Goal: Information Seeking & Learning: Learn about a topic

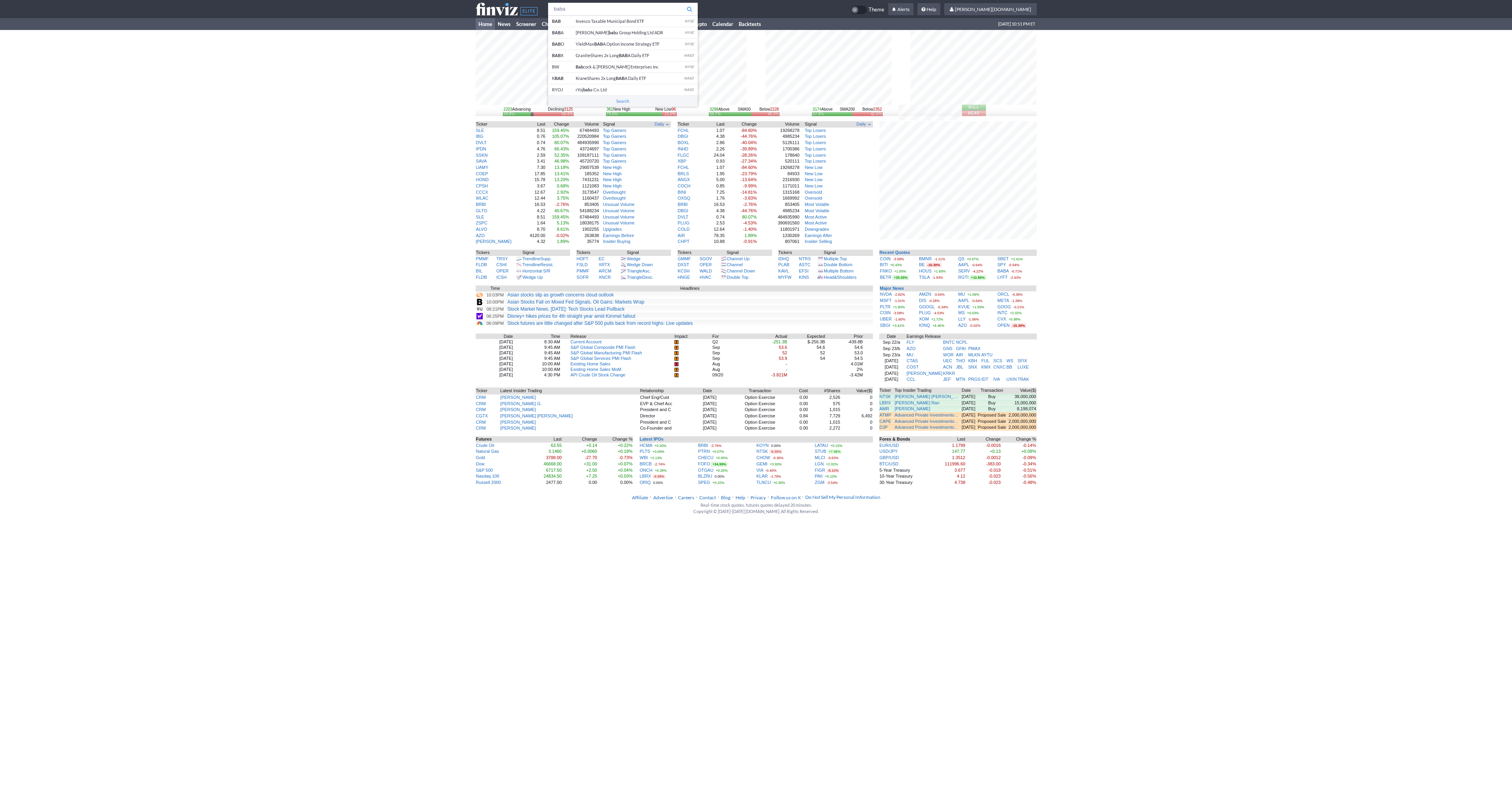
type input "baba"
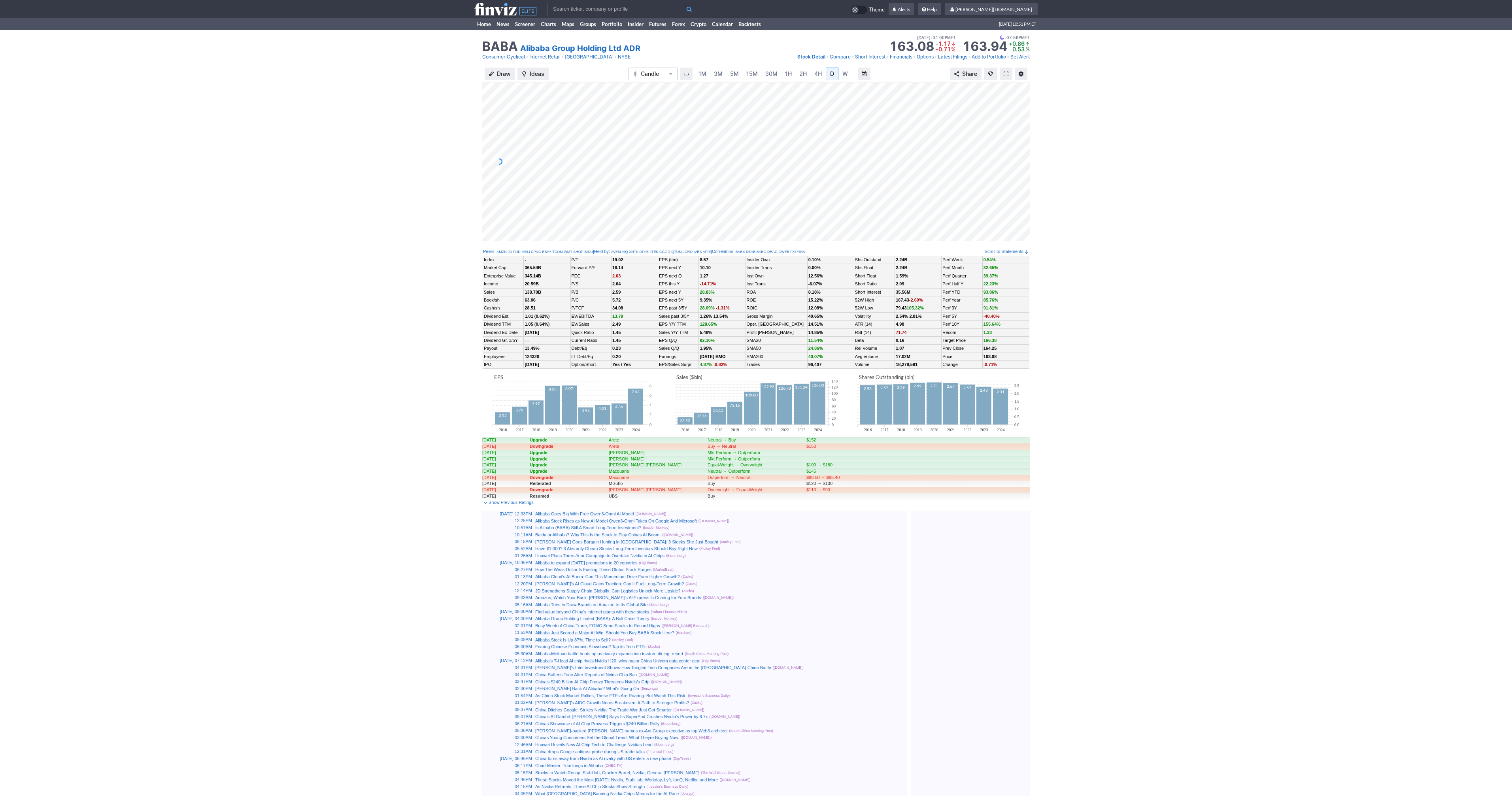
scroll to position [0, 8]
click at [1009, 76] on link at bounding box center [1006, 74] width 13 height 13
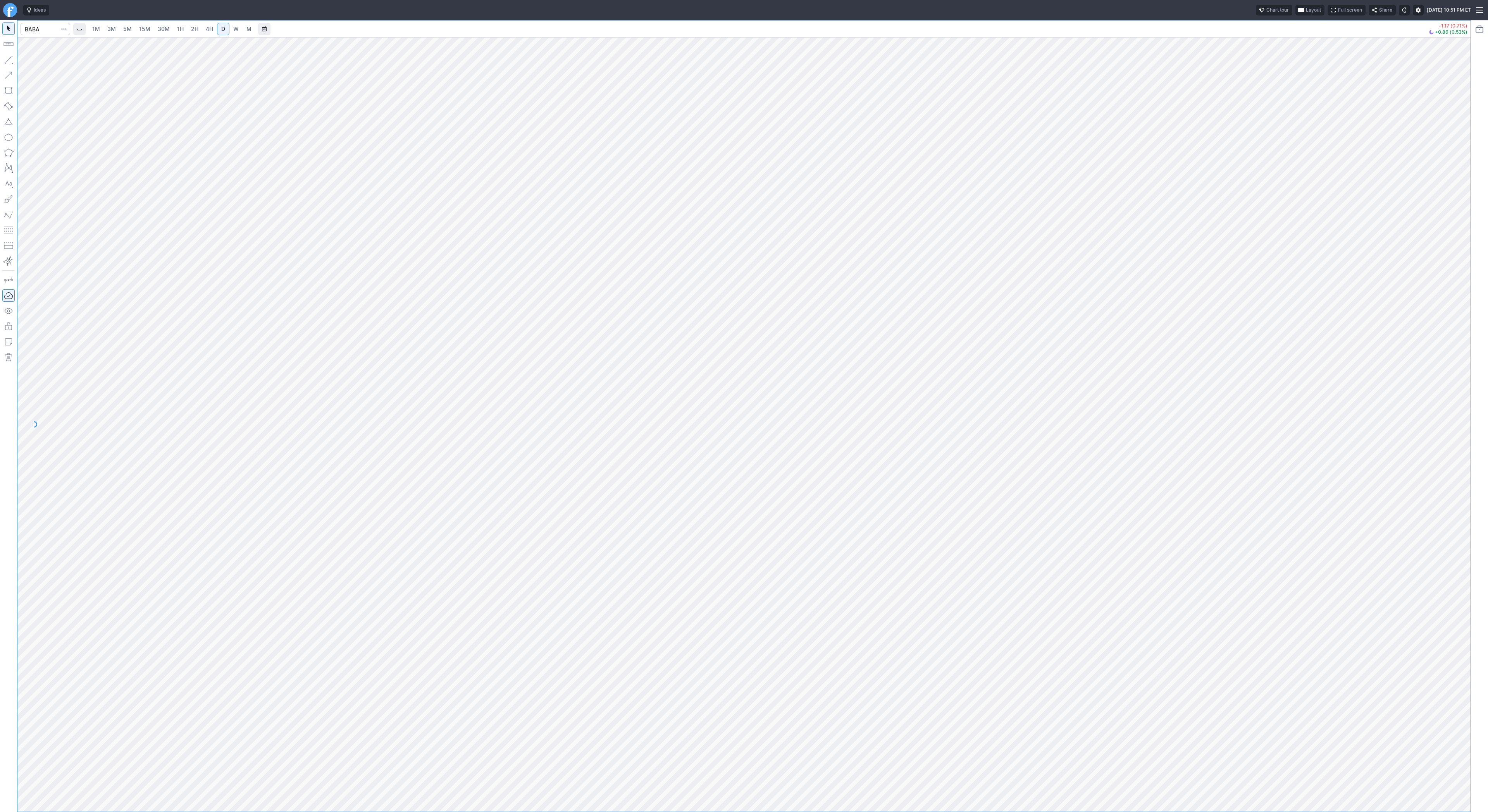
click at [188, 28] on link "2H" at bounding box center [194, 29] width 14 height 13
drag, startPoint x: 1468, startPoint y: 493, endPoint x: 1468, endPoint y: 568, distance: 75.0
click at [1469, 568] on div at bounding box center [1462, 423] width 17 height 755
click at [119, 26] on div "1M 3M 5M 15M 30M 1H 2H 4H D W M -1.17 (0.71%) +0.86 (0.53%)" at bounding box center [743, 415] width 1453 height 791
click at [34, 65] on span "Line" at bounding box center [45, 61] width 31 height 8
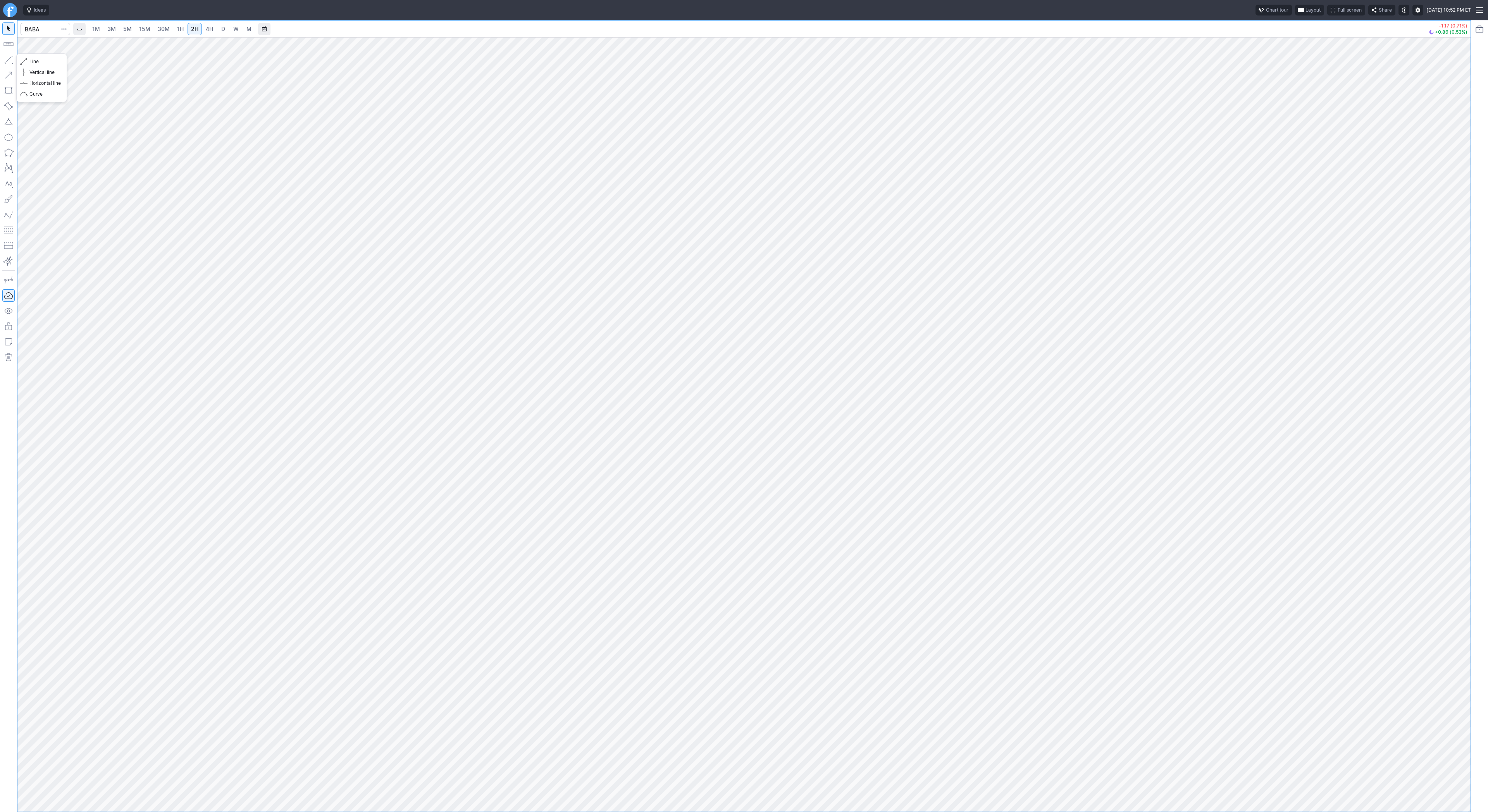
click at [9, 58] on button "button" at bounding box center [9, 60] width 13 height 13
click at [30, 61] on span "Line" at bounding box center [45, 61] width 31 height 8
click at [29, 58] on span "Line" at bounding box center [45, 61] width 31 height 8
click at [32, 58] on span "Line" at bounding box center [45, 61] width 31 height 8
click at [38, 61] on span "Line" at bounding box center [45, 61] width 31 height 8
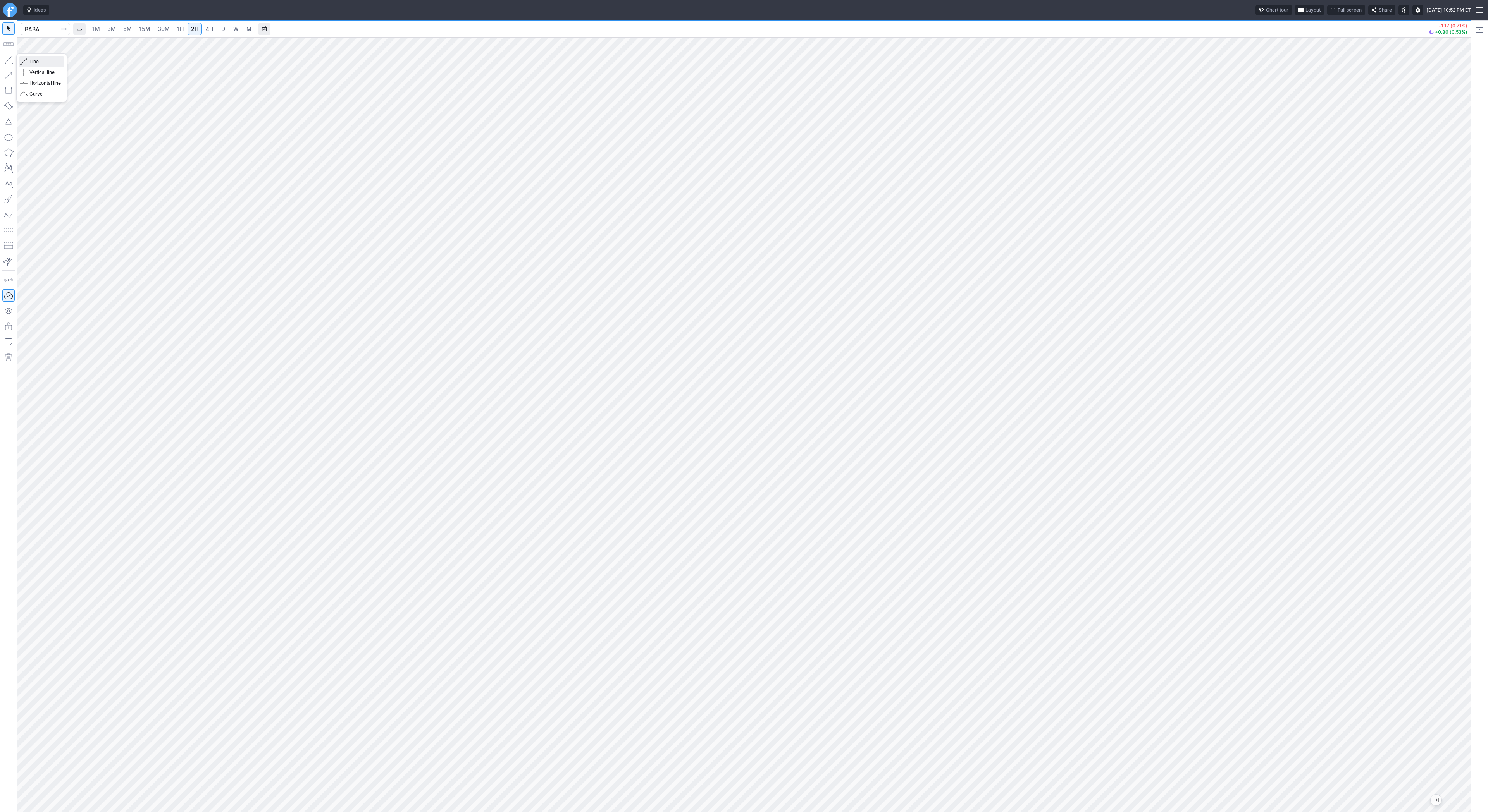
drag, startPoint x: 34, startPoint y: 58, endPoint x: 66, endPoint y: 87, distance: 43.2
click at [35, 61] on span "Line" at bounding box center [45, 61] width 31 height 8
click at [1440, 267] on div at bounding box center [743, 424] width 1453 height 774
click at [47, 64] on span "Line" at bounding box center [45, 61] width 31 height 8
drag, startPoint x: 1460, startPoint y: 262, endPoint x: 1466, endPoint y: 315, distance: 53.3
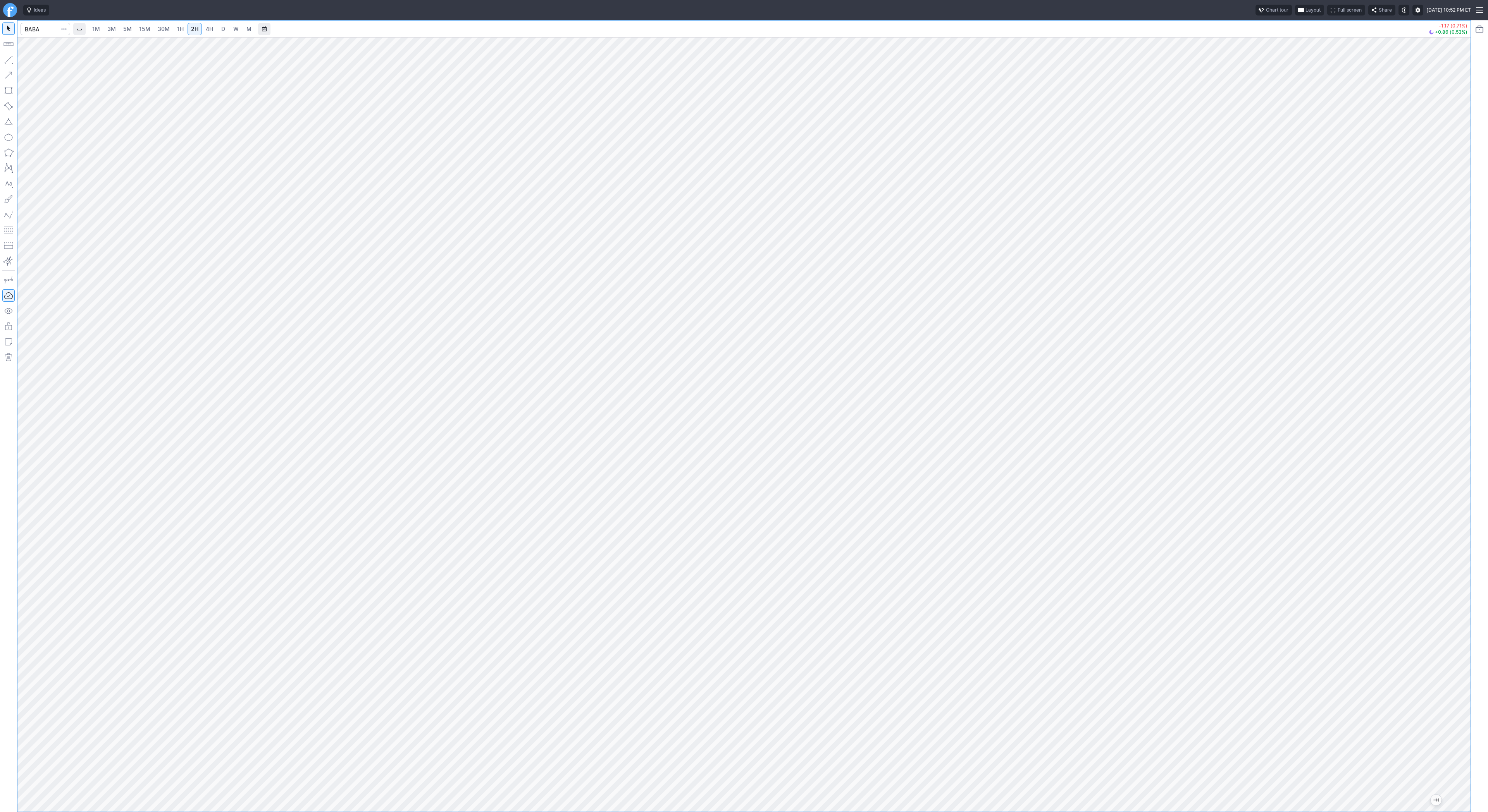
click at [1467, 318] on div at bounding box center [1462, 423] width 17 height 755
click at [231, 28] on link "W" at bounding box center [236, 29] width 13 height 13
click at [225, 31] on link "D" at bounding box center [224, 29] width 13 height 13
drag, startPoint x: 1472, startPoint y: 253, endPoint x: 1464, endPoint y: 327, distance: 74.4
click at [1481, 364] on div "1M 3M 5M 15M 30M 1H 2H 4H D W M -1.17 (0.71%) +0.86 (0.53%)" at bounding box center [744, 416] width 1488 height 792
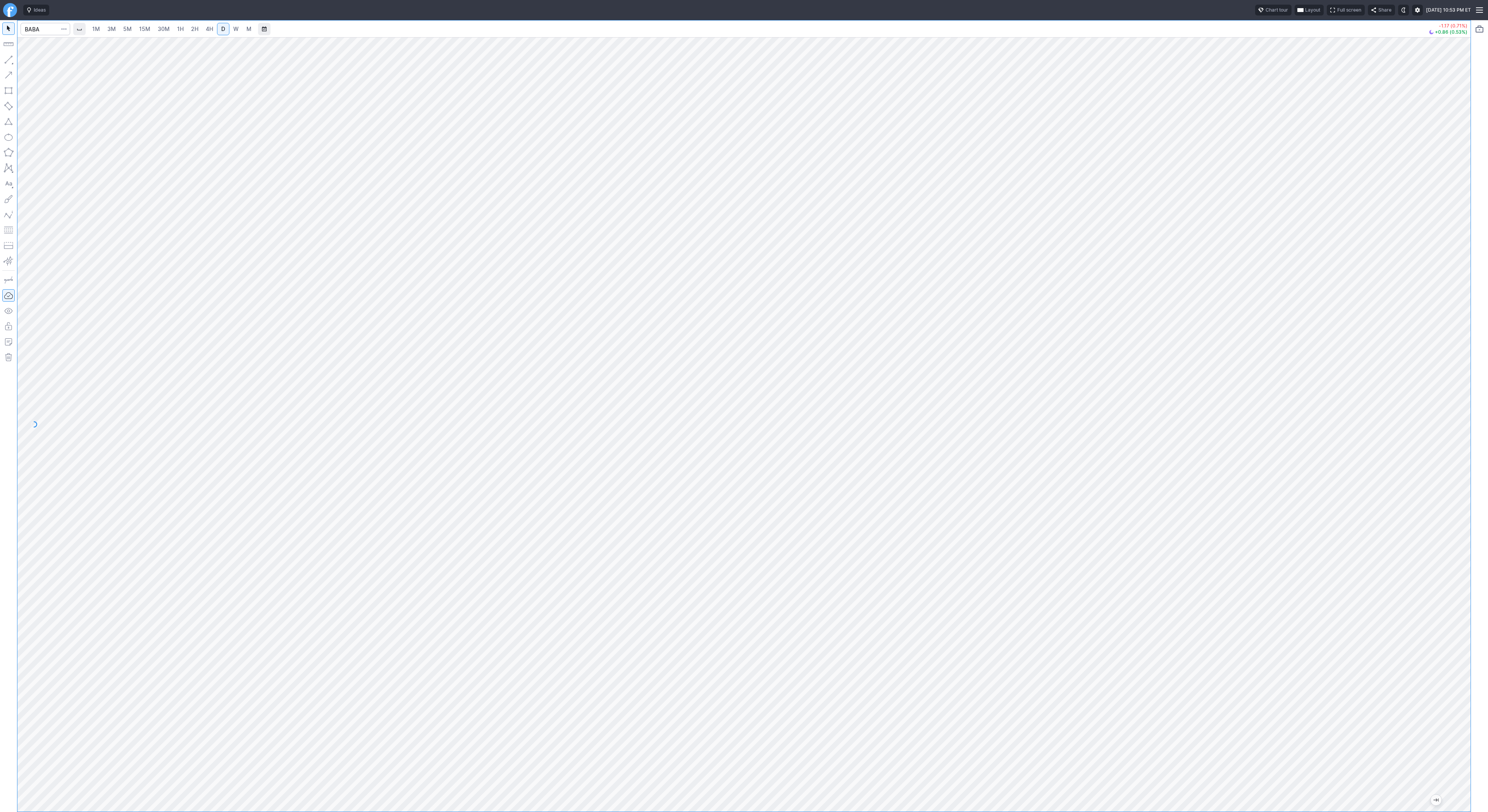
click at [51, 36] on div at bounding box center [45, 29] width 50 height 17
click at [43, 28] on input "Search" at bounding box center [45, 29] width 50 height 13
type input "l"
type input "qs"
click at [192, 30] on span "2H" at bounding box center [194, 28] width 7 height 6
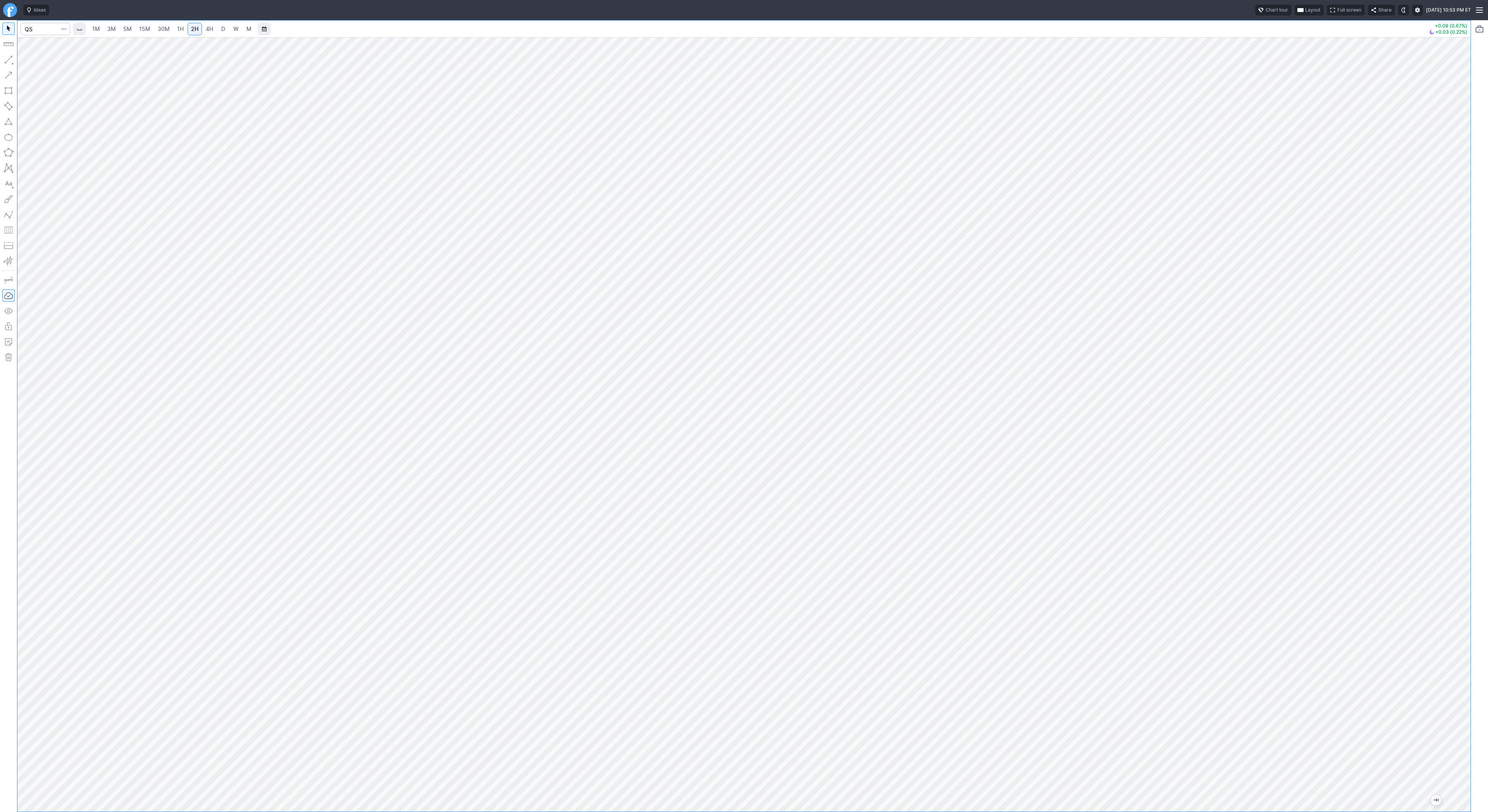
click at [212, 32] on link "4H" at bounding box center [209, 29] width 14 height 13
click at [220, 30] on span "D" at bounding box center [223, 29] width 6 height 8
drag, startPoint x: 1466, startPoint y: 423, endPoint x: 1472, endPoint y: 485, distance: 62.3
click at [1472, 485] on div "1M 3M 5M 15M 30M 1H 2H 4H D W M +0.09 (0.67%) +0.03 (0.22%)" at bounding box center [744, 416] width 1488 height 792
click at [1451, 576] on div at bounding box center [743, 424] width 1453 height 774
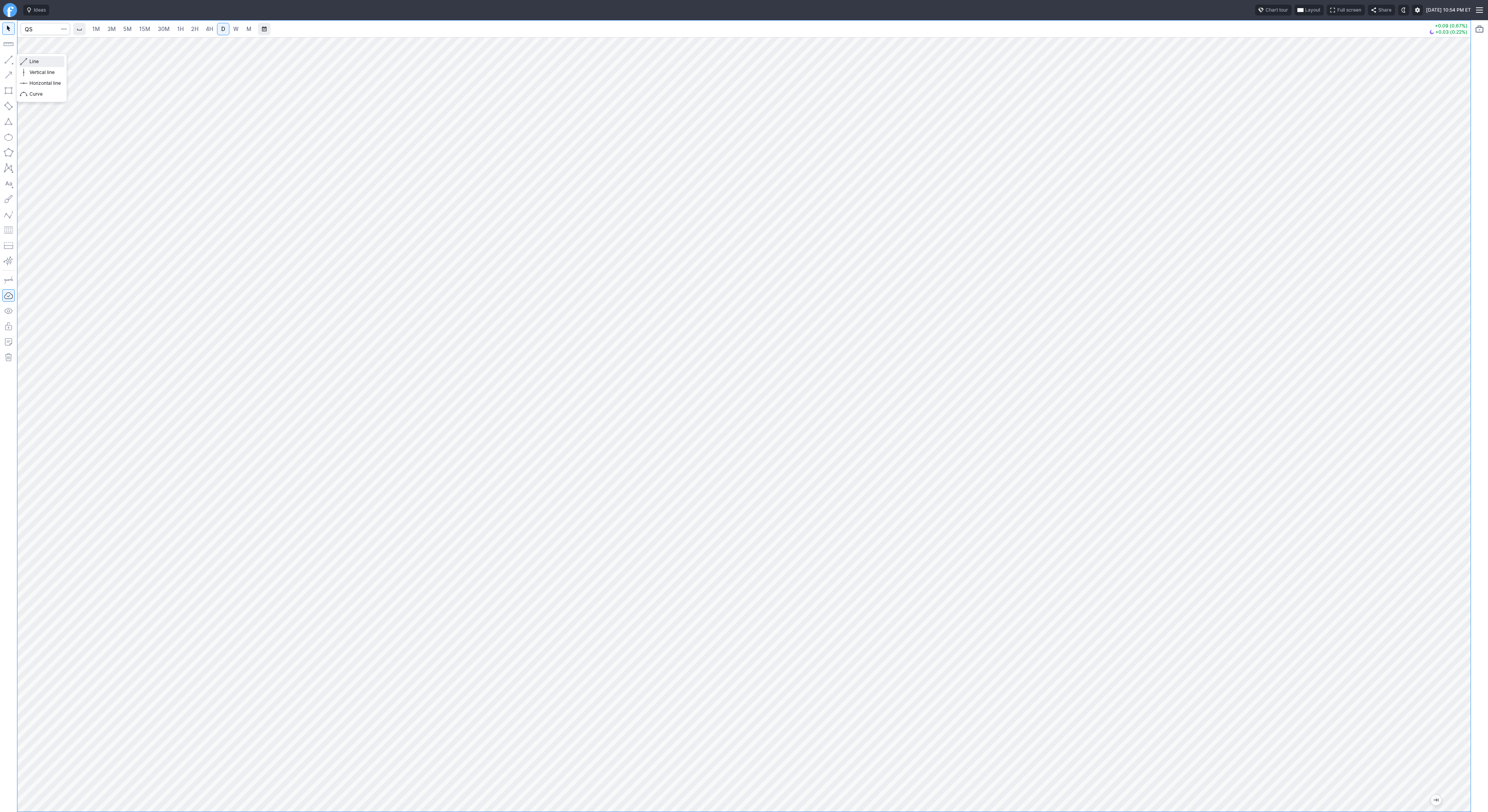
click at [32, 61] on span "Line" at bounding box center [45, 61] width 31 height 8
click at [31, 61] on span "Line" at bounding box center [45, 61] width 31 height 8
click at [38, 62] on span "Line" at bounding box center [45, 61] width 31 height 8
click at [36, 62] on span "Line" at bounding box center [45, 61] width 31 height 8
click at [30, 62] on span "Line" at bounding box center [45, 61] width 31 height 8
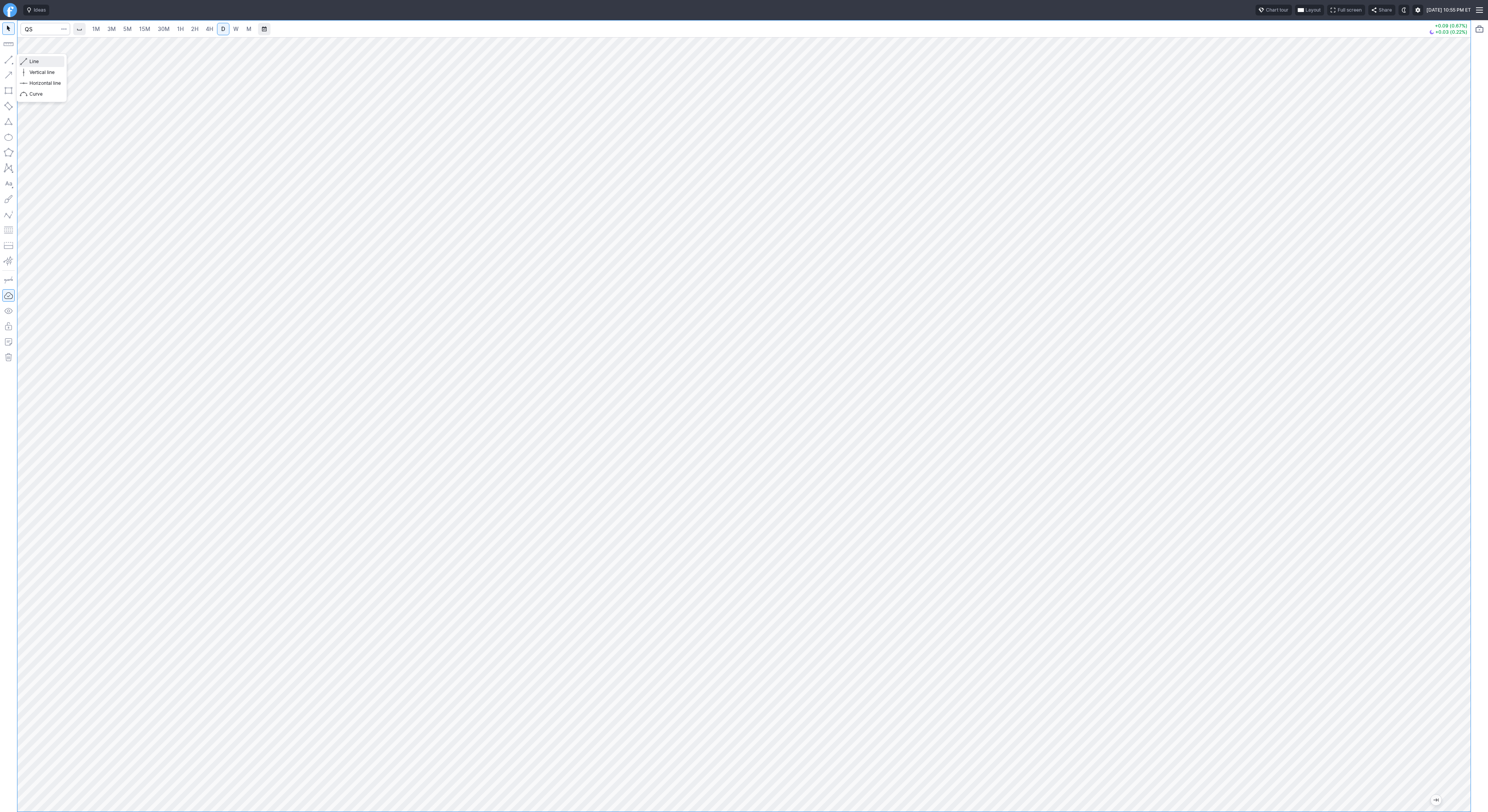
click at [43, 61] on span "Line" at bounding box center [45, 61] width 31 height 8
drag, startPoint x: 1463, startPoint y: 249, endPoint x: 1463, endPoint y: 286, distance: 37.0
click at [1464, 286] on div at bounding box center [1462, 423] width 17 height 755
click at [43, 61] on span "Line" at bounding box center [45, 61] width 31 height 8
click at [31, 60] on span "Line" at bounding box center [45, 61] width 31 height 8
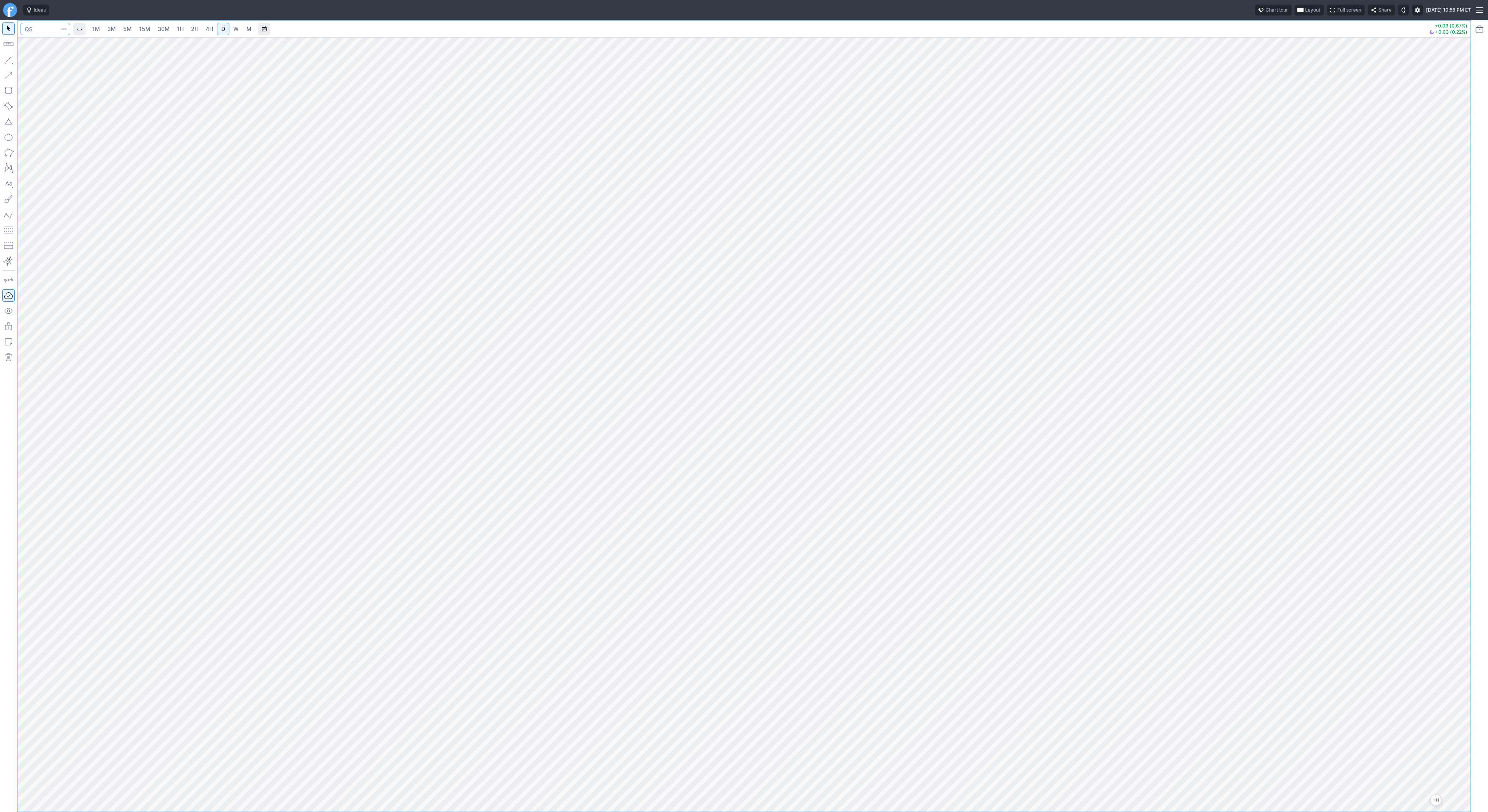
click at [41, 31] on input "Search" at bounding box center [45, 29] width 50 height 13
click at [41, 24] on input "Search" at bounding box center [45, 29] width 50 height 13
type input "eth"
click at [112, 146] on span "Eth ereum / USD" at bounding box center [106, 143] width 113 height 6
drag, startPoint x: 1467, startPoint y: 245, endPoint x: 1468, endPoint y: 359, distance: 114.0
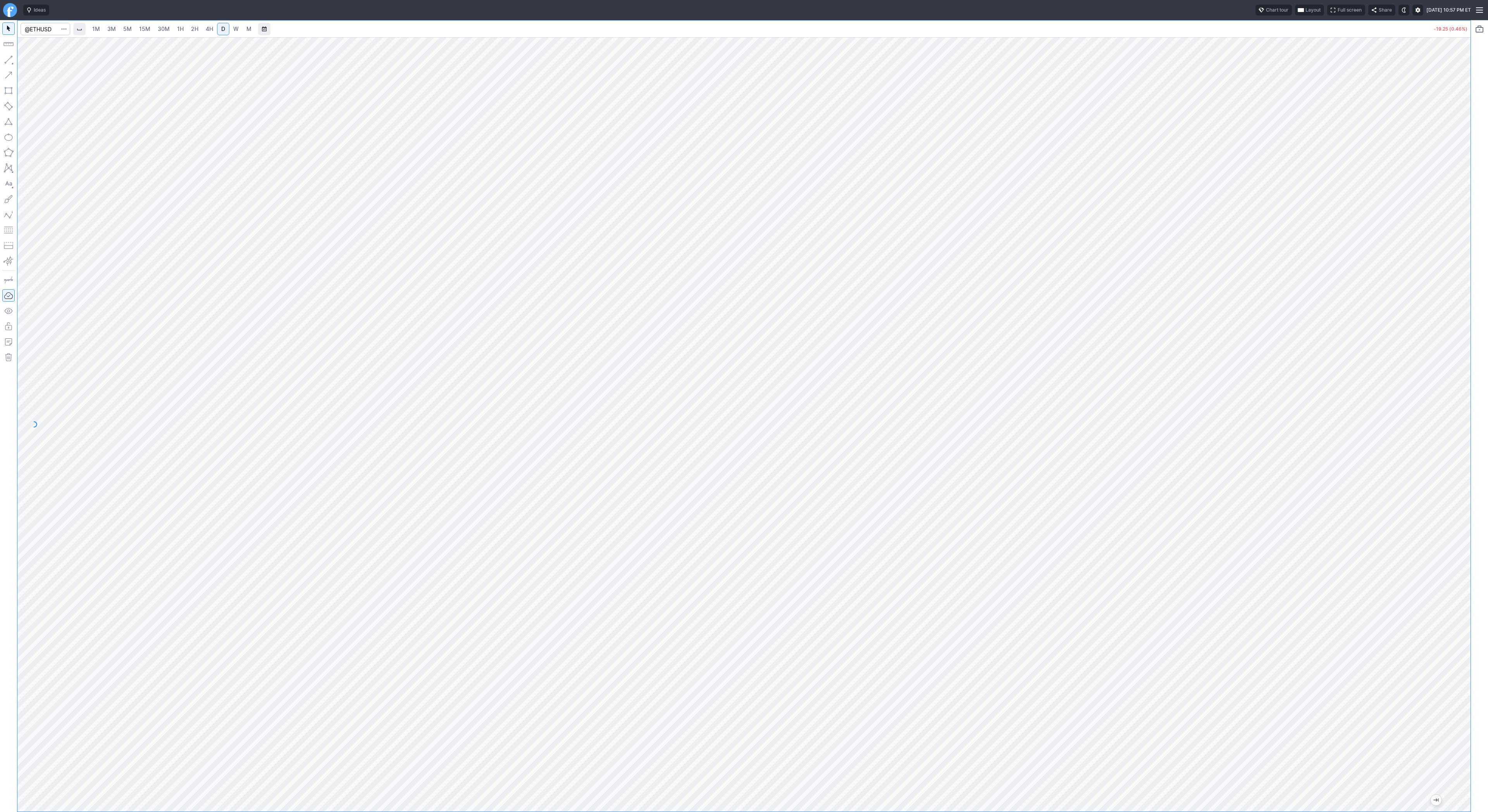
click at [1468, 359] on div at bounding box center [1462, 423] width 17 height 755
click at [41, 61] on span "Line" at bounding box center [45, 61] width 31 height 8
click at [31, 61] on span "Line" at bounding box center [45, 61] width 31 height 8
click at [41, 61] on span "Line" at bounding box center [45, 61] width 31 height 8
drag, startPoint x: 31, startPoint y: 62, endPoint x: 42, endPoint y: 83, distance: 23.7
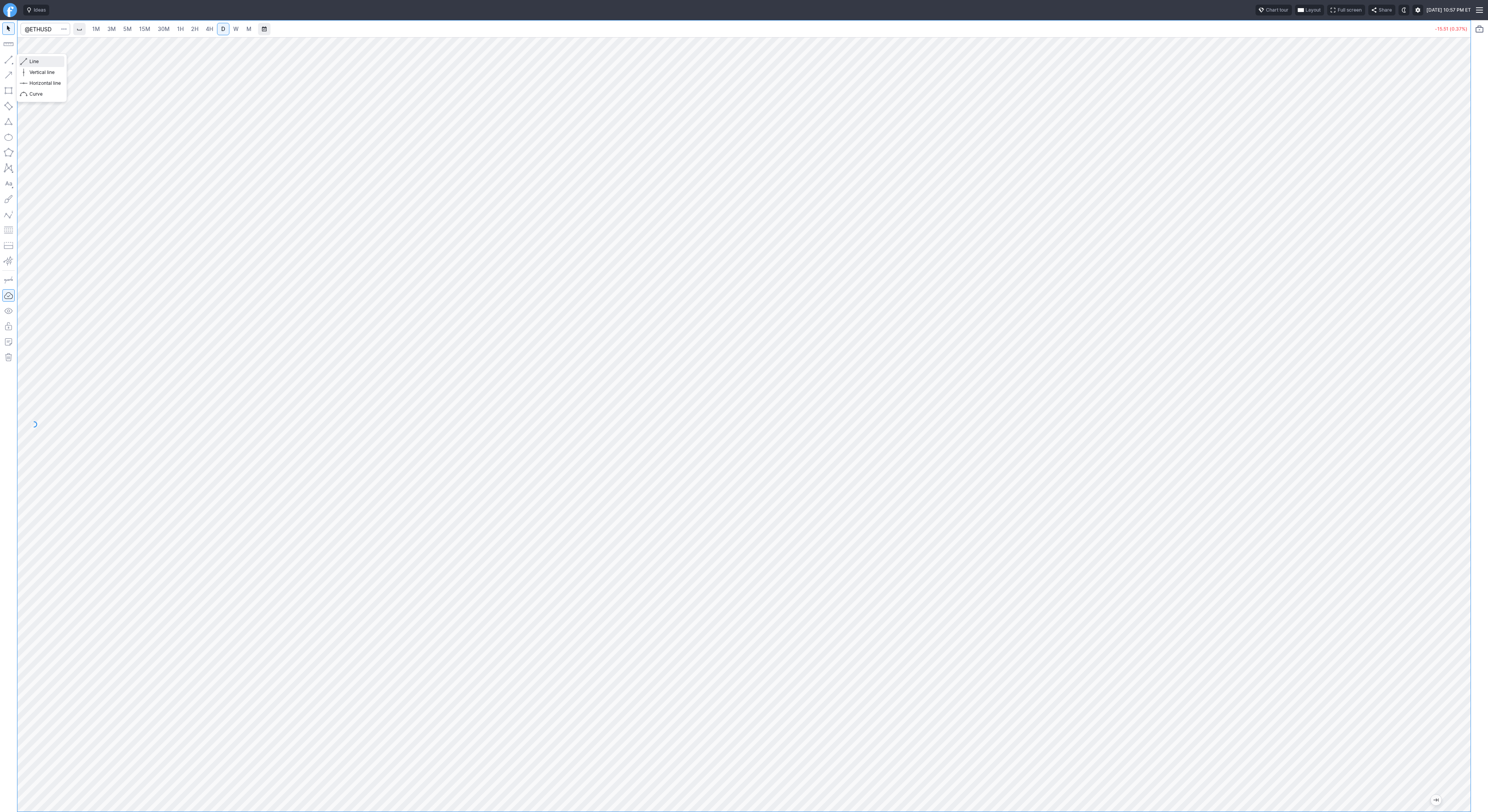
click at [31, 65] on span "Line" at bounding box center [45, 61] width 31 height 8
click at [3, 61] on button "button" at bounding box center [9, 60] width 13 height 13
drag, startPoint x: 25, startPoint y: 59, endPoint x: 65, endPoint y: 96, distance: 54.5
click at [26, 61] on span "button" at bounding box center [25, 61] width 5 height 11
click at [38, 63] on span "Line" at bounding box center [45, 61] width 31 height 8
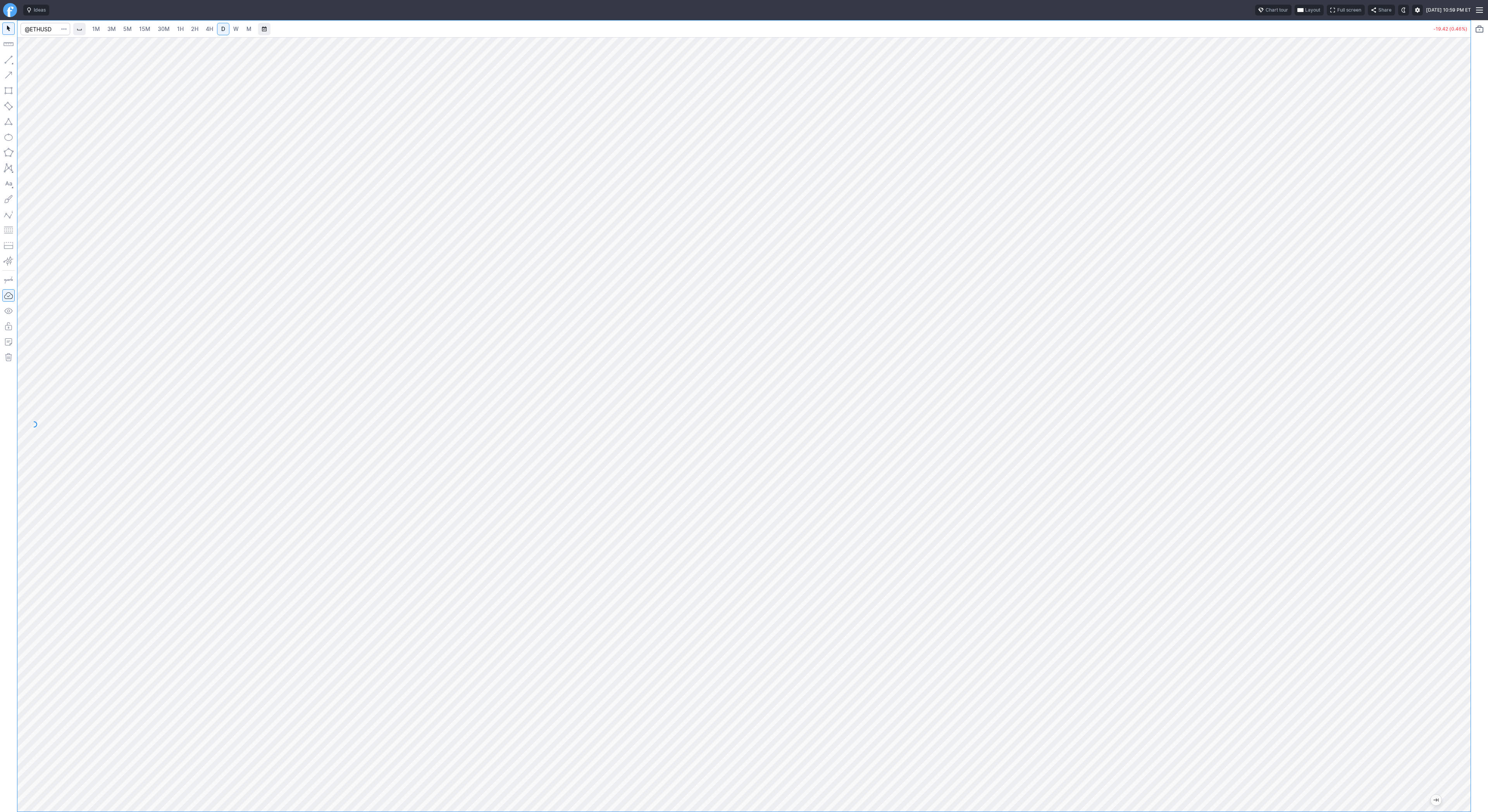
click at [191, 29] on span "2H" at bounding box center [194, 28] width 7 height 6
click at [212, 28] on span "4H" at bounding box center [209, 28] width 7 height 6
click at [222, 30] on span "D" at bounding box center [223, 28] width 4 height 6
click at [200, 30] on div "1M 3M 5M 15M 30M 1H 2H 4H D W M" at bounding box center [172, 29] width 168 height 14
click at [197, 29] on span "2H" at bounding box center [194, 28] width 7 height 6
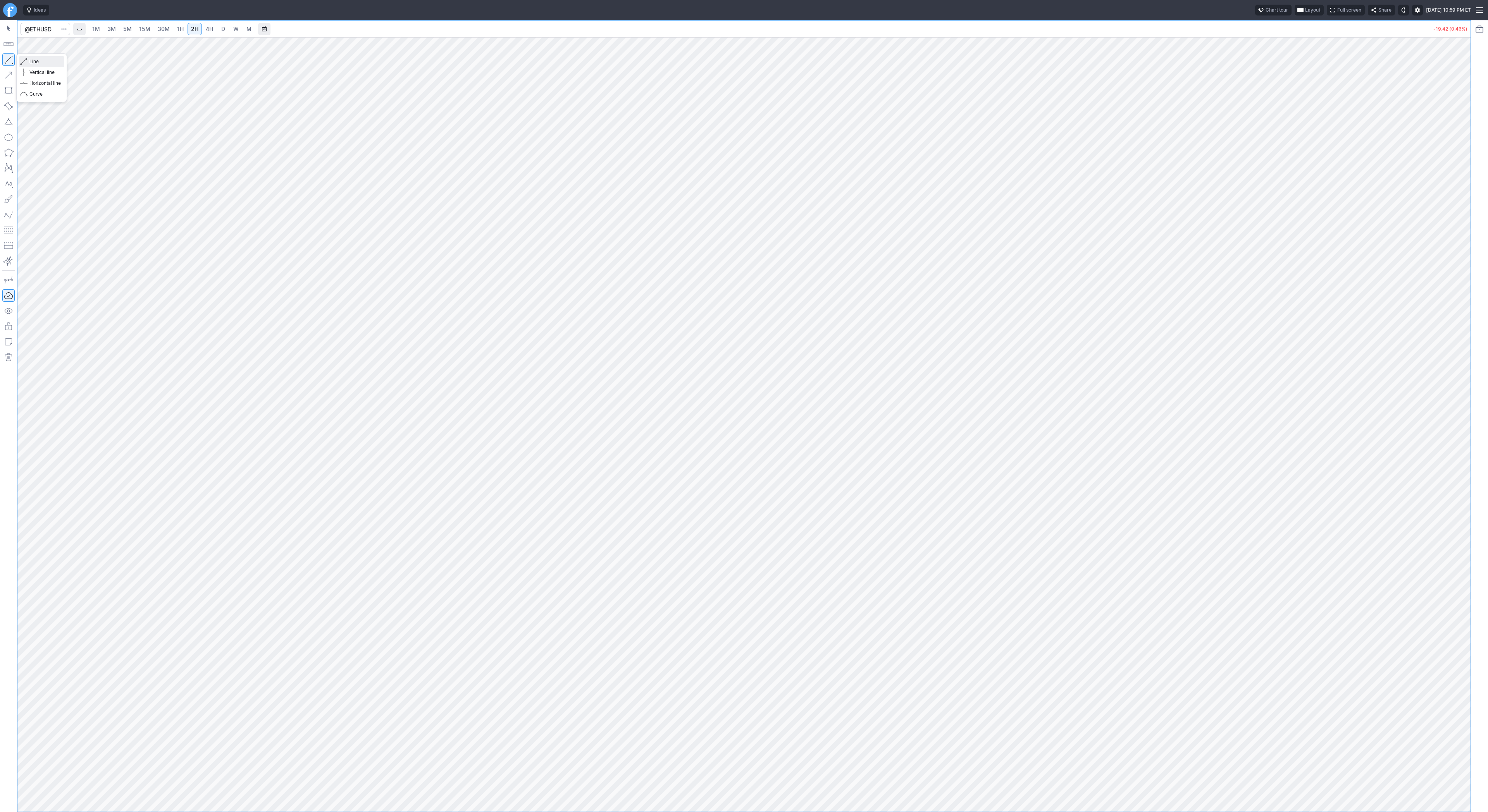
click at [32, 61] on span "Line" at bounding box center [45, 61] width 31 height 8
click at [3, 60] on button "button" at bounding box center [9, 60] width 13 height 13
click at [209, 30] on span "4H" at bounding box center [209, 28] width 7 height 6
click at [224, 28] on span "D" at bounding box center [223, 29] width 6 height 8
drag, startPoint x: 1460, startPoint y: 289, endPoint x: 1464, endPoint y: 360, distance: 71.1
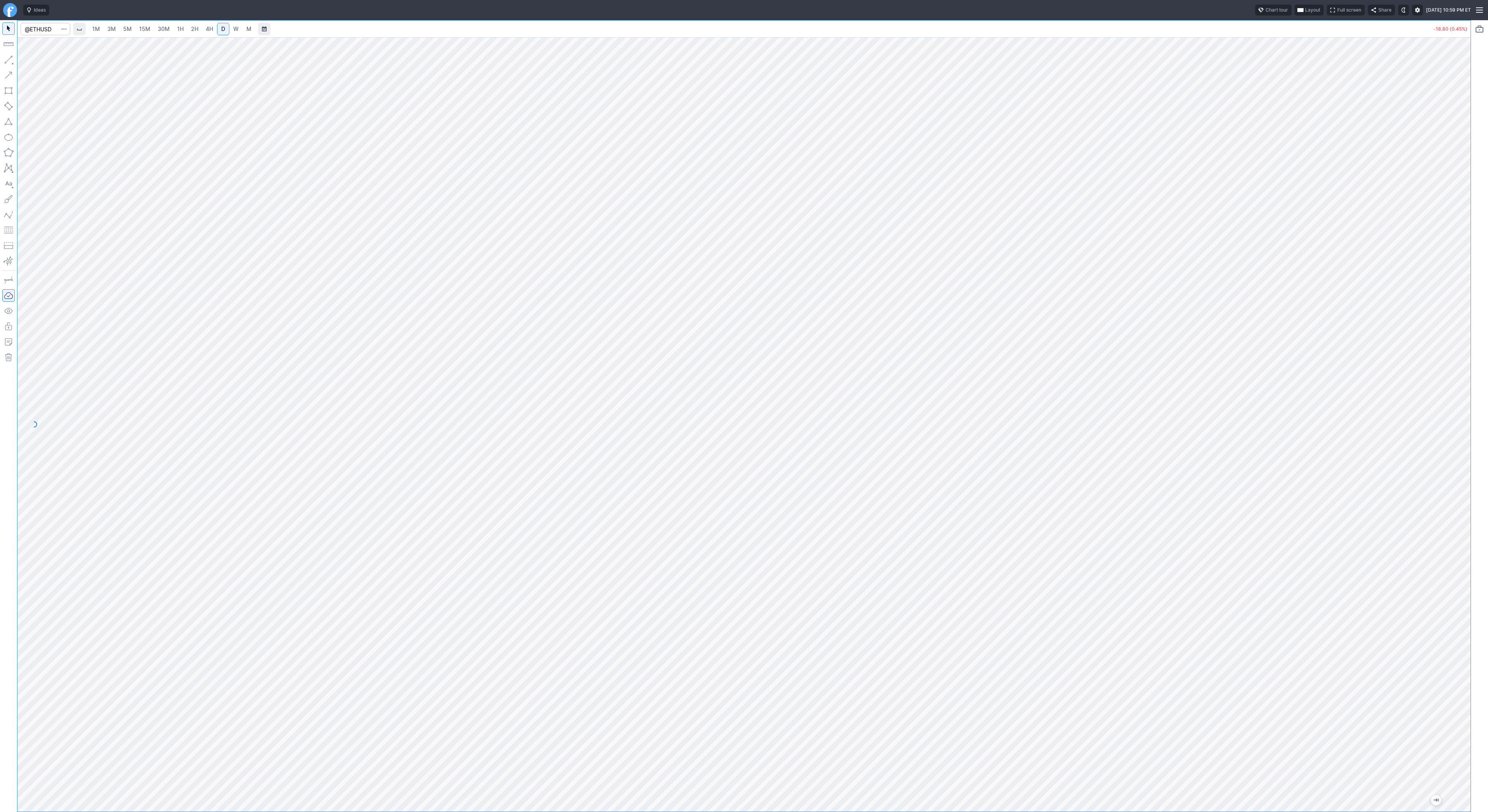
click at [1474, 371] on div "1M 3M 5M 15M 30M 1H 2H 4H D W M -18.80 (0.45%)" at bounding box center [744, 416] width 1488 height 792
click at [112, 26] on span "3M" at bounding box center [111, 28] width 9 height 6
click at [187, 27] on link "2H" at bounding box center [194, 29] width 14 height 13
click at [31, 60] on span "Line" at bounding box center [45, 61] width 31 height 8
click at [31, 58] on span "Line" at bounding box center [45, 61] width 31 height 8
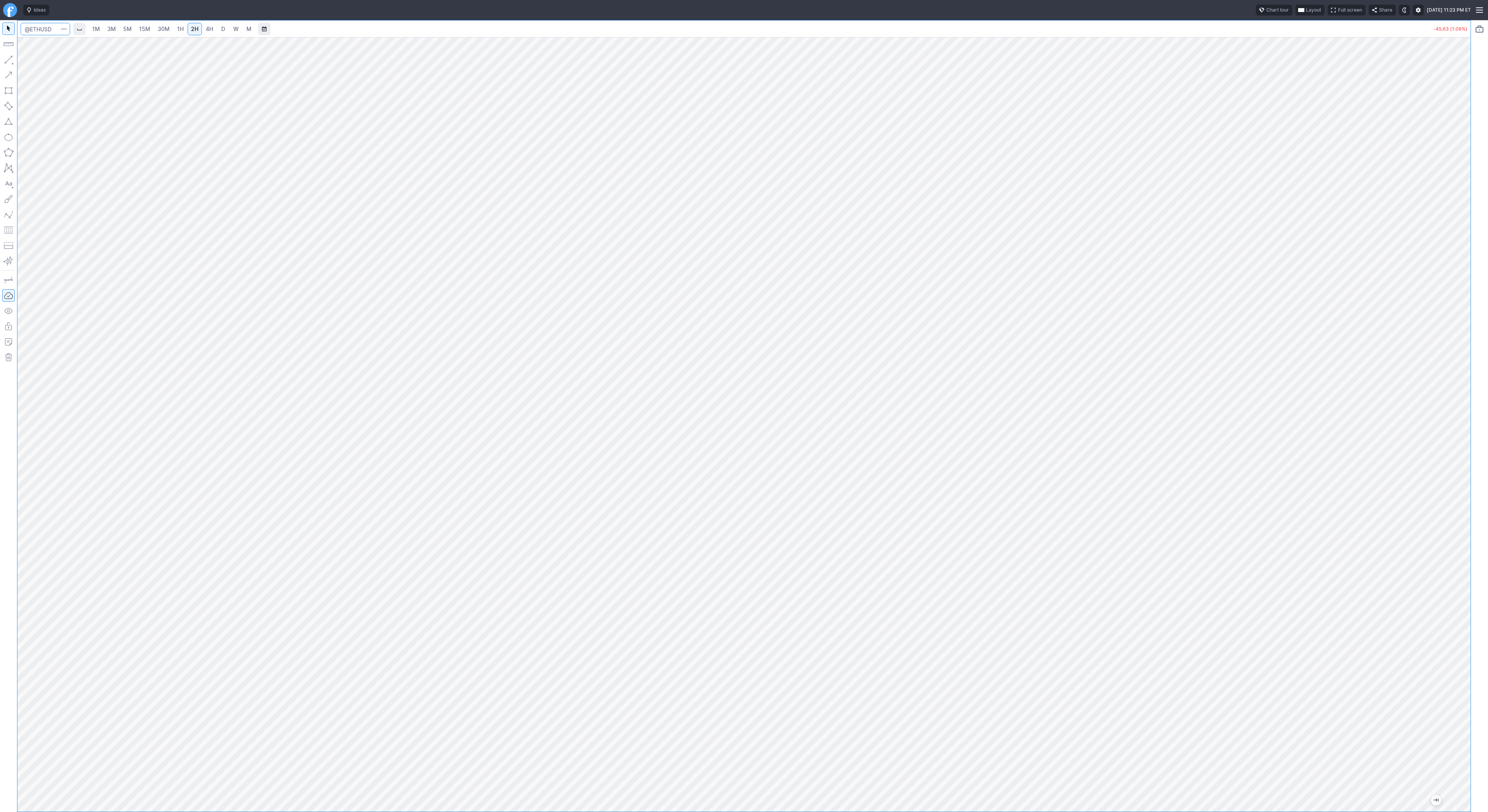
click at [35, 25] on input "Search" at bounding box center [45, 29] width 50 height 13
type input "baba"
click at [46, 42] on span "BABA" at bounding box center [39, 46] width 24 height 6
click at [1452, 400] on div at bounding box center [743, 424] width 1453 height 774
click at [45, 62] on span "Line" at bounding box center [45, 61] width 31 height 8
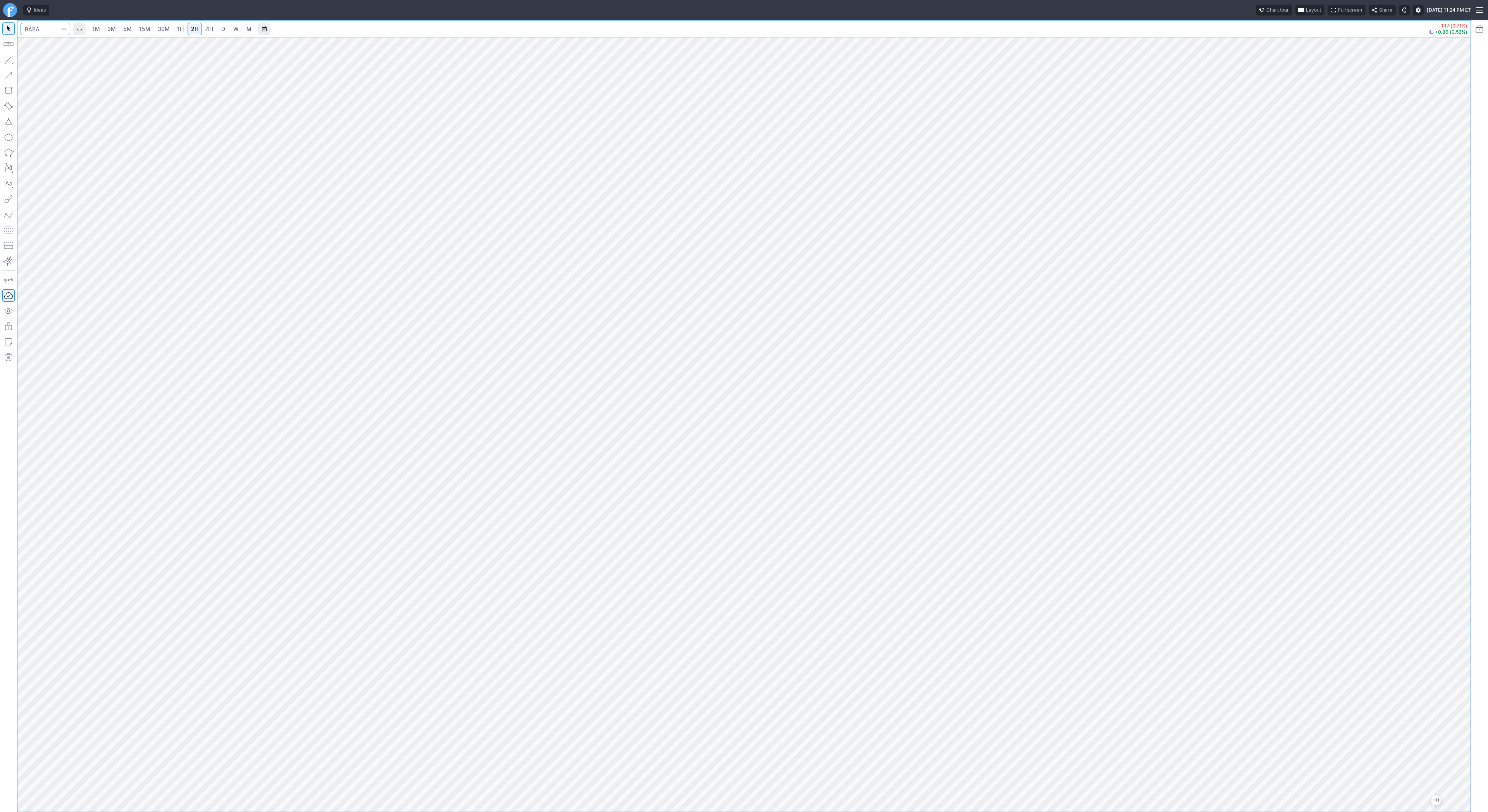
click at [33, 26] on input "Search" at bounding box center [45, 29] width 50 height 13
type input "coin"
click at [205, 28] on span "4H" at bounding box center [209, 28] width 7 height 6
click at [217, 27] on link "D" at bounding box center [224, 29] width 13 height 13
drag, startPoint x: 1463, startPoint y: 379, endPoint x: 1476, endPoint y: 480, distance: 101.8
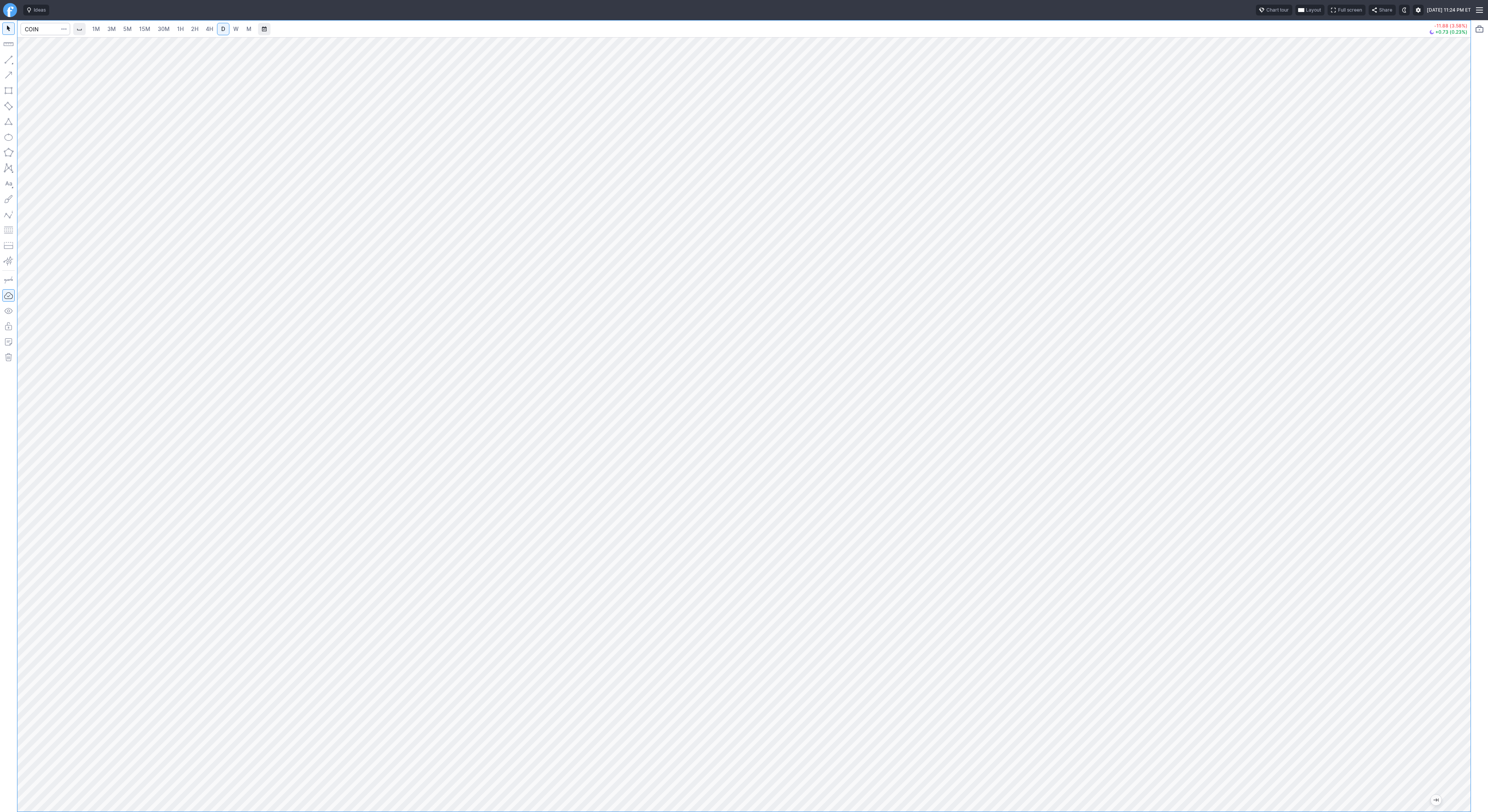
click at [1476, 480] on div "1M 3M 5M 15M 30M 1H 2H 4H D W M -11.88 (3.58%) +0.73 (0.23%)" at bounding box center [744, 416] width 1488 height 792
click at [33, 61] on span "Line" at bounding box center [45, 61] width 31 height 8
click at [13, 57] on button "button" at bounding box center [9, 60] width 13 height 13
click at [43, 62] on span "Line" at bounding box center [45, 61] width 31 height 8
click at [19, 61] on button "Line" at bounding box center [42, 61] width 46 height 11
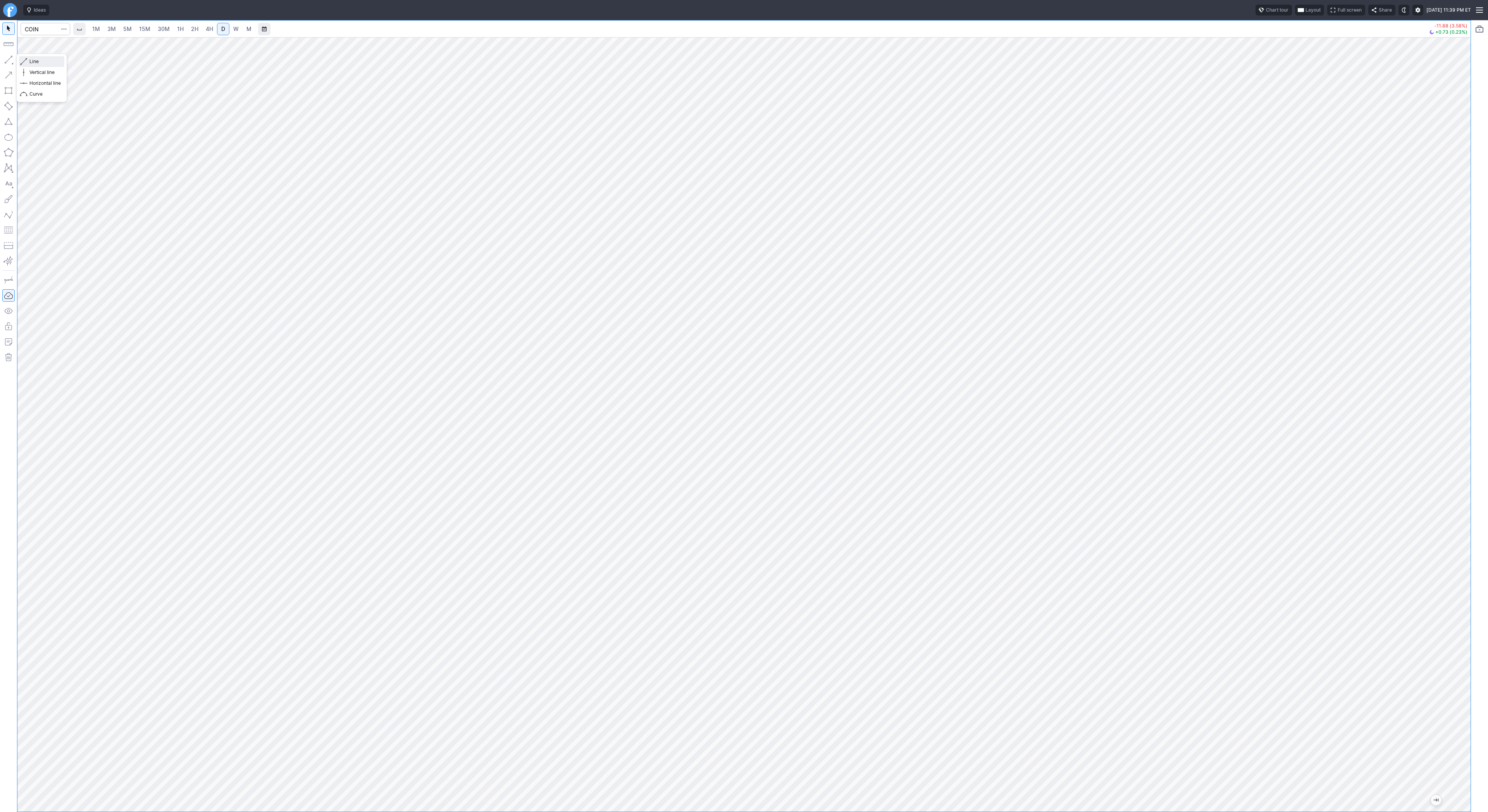
click at [35, 61] on span "Line" at bounding box center [45, 61] width 31 height 8
click at [194, 30] on span "2H" at bounding box center [194, 28] width 7 height 6
click at [211, 29] on span "4H" at bounding box center [209, 28] width 7 height 6
click at [224, 28] on span "D" at bounding box center [223, 28] width 4 height 6
click at [39, 61] on span "Line" at bounding box center [45, 61] width 31 height 8
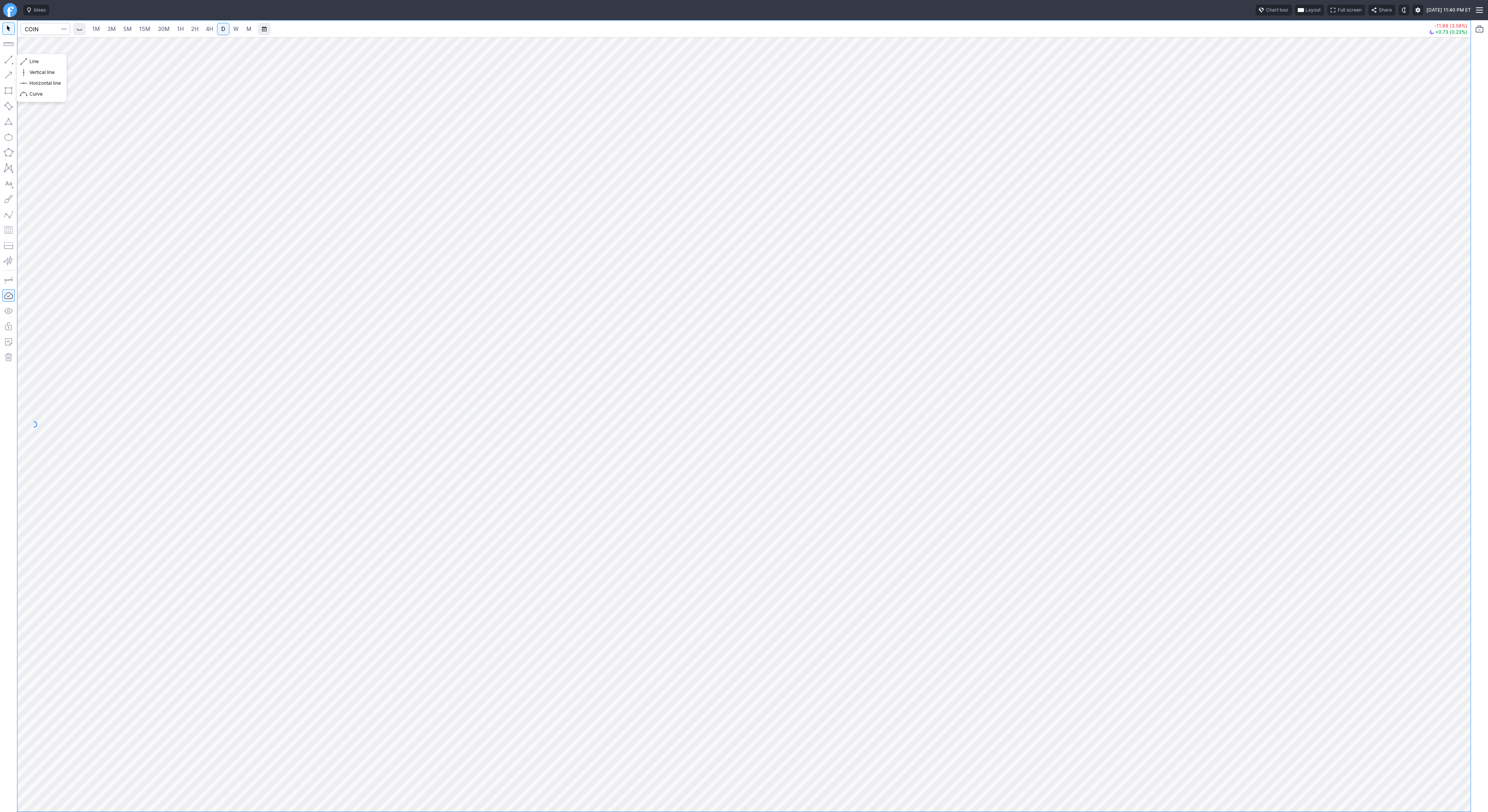
click at [6, 62] on button "button" at bounding box center [9, 60] width 13 height 13
drag, startPoint x: 1463, startPoint y: 400, endPoint x: 1458, endPoint y: 434, distance: 34.4
click at [1460, 435] on div at bounding box center [1462, 423] width 17 height 755
click at [40, 59] on span "Line" at bounding box center [45, 61] width 31 height 8
click at [39, 62] on span "Line" at bounding box center [45, 61] width 31 height 8
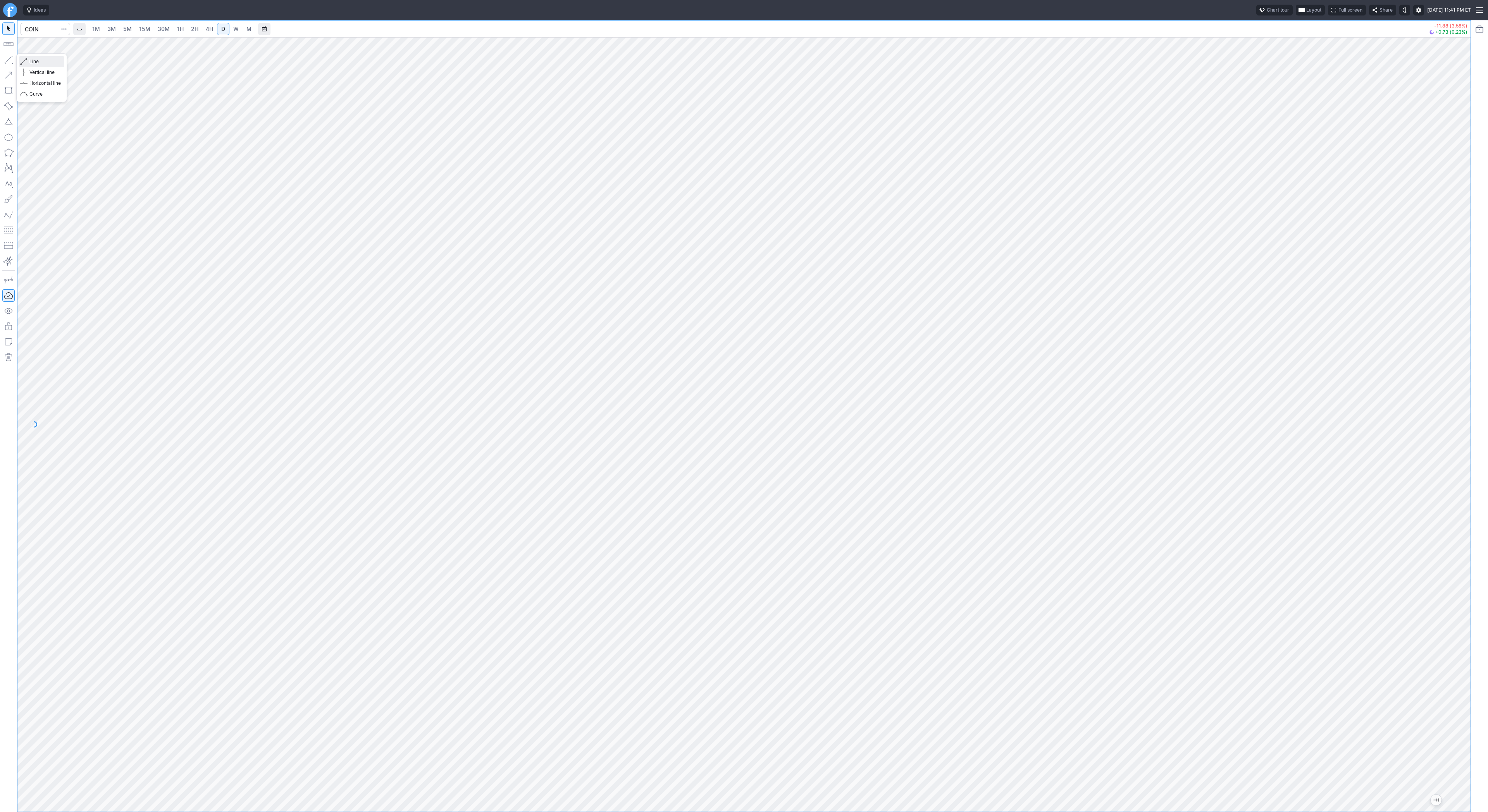
click at [41, 61] on span "Line" at bounding box center [45, 61] width 31 height 8
click at [31, 59] on span "Line" at bounding box center [45, 61] width 31 height 8
drag, startPoint x: 8, startPoint y: 57, endPoint x: 17, endPoint y: 67, distance: 13.5
click at [8, 57] on button "button" at bounding box center [9, 60] width 13 height 13
drag, startPoint x: 24, startPoint y: 60, endPoint x: 35, endPoint y: 68, distance: 13.6
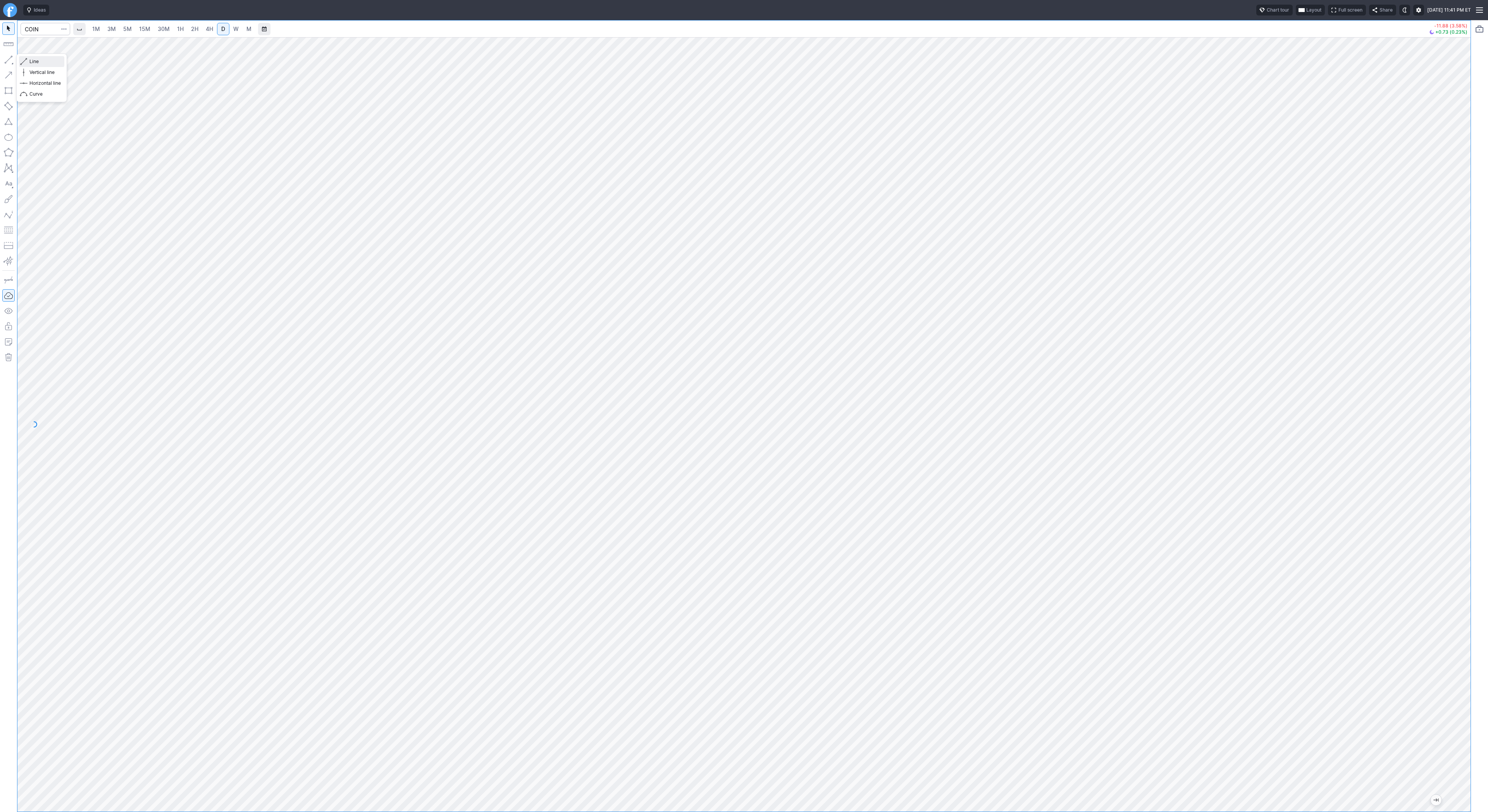
click at [24, 60] on span "button" at bounding box center [25, 61] width 5 height 11
click at [31, 60] on span "Line" at bounding box center [45, 61] width 31 height 8
click at [51, 65] on span "Line" at bounding box center [45, 61] width 31 height 8
click at [42, 30] on input "Search" at bounding box center [45, 29] width 50 height 13
type input "btcusd"
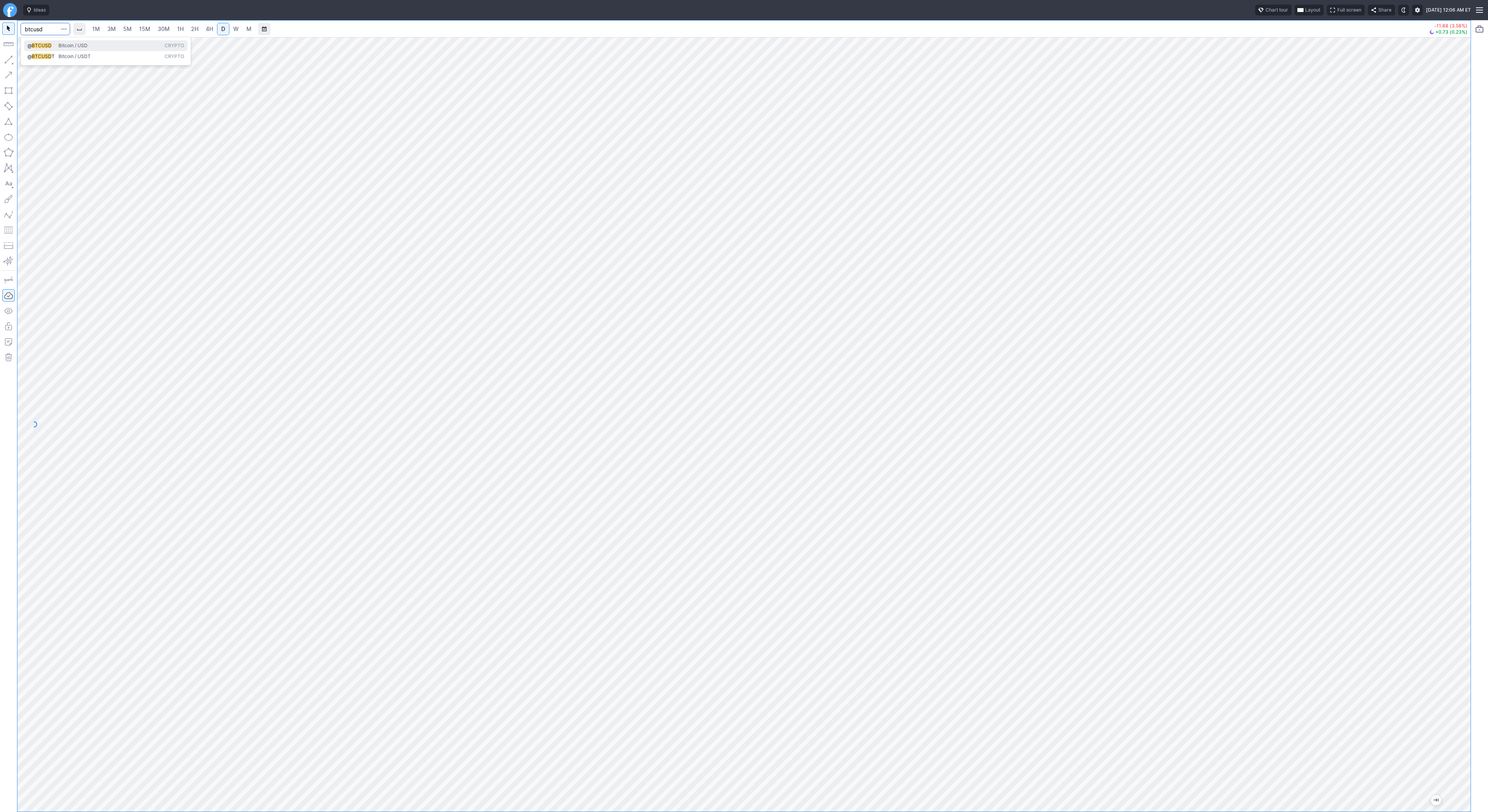
click at [58, 46] on span "Bitcoin / USD" at bounding box center [72, 45] width 29 height 6
click at [177, 28] on span "1H" at bounding box center [180, 28] width 6 height 6
click at [183, 30] on link "1H" at bounding box center [180, 29] width 13 height 13
click at [193, 28] on span "2H" at bounding box center [194, 28] width 7 height 6
click at [209, 29] on span "4H" at bounding box center [209, 28] width 7 height 6
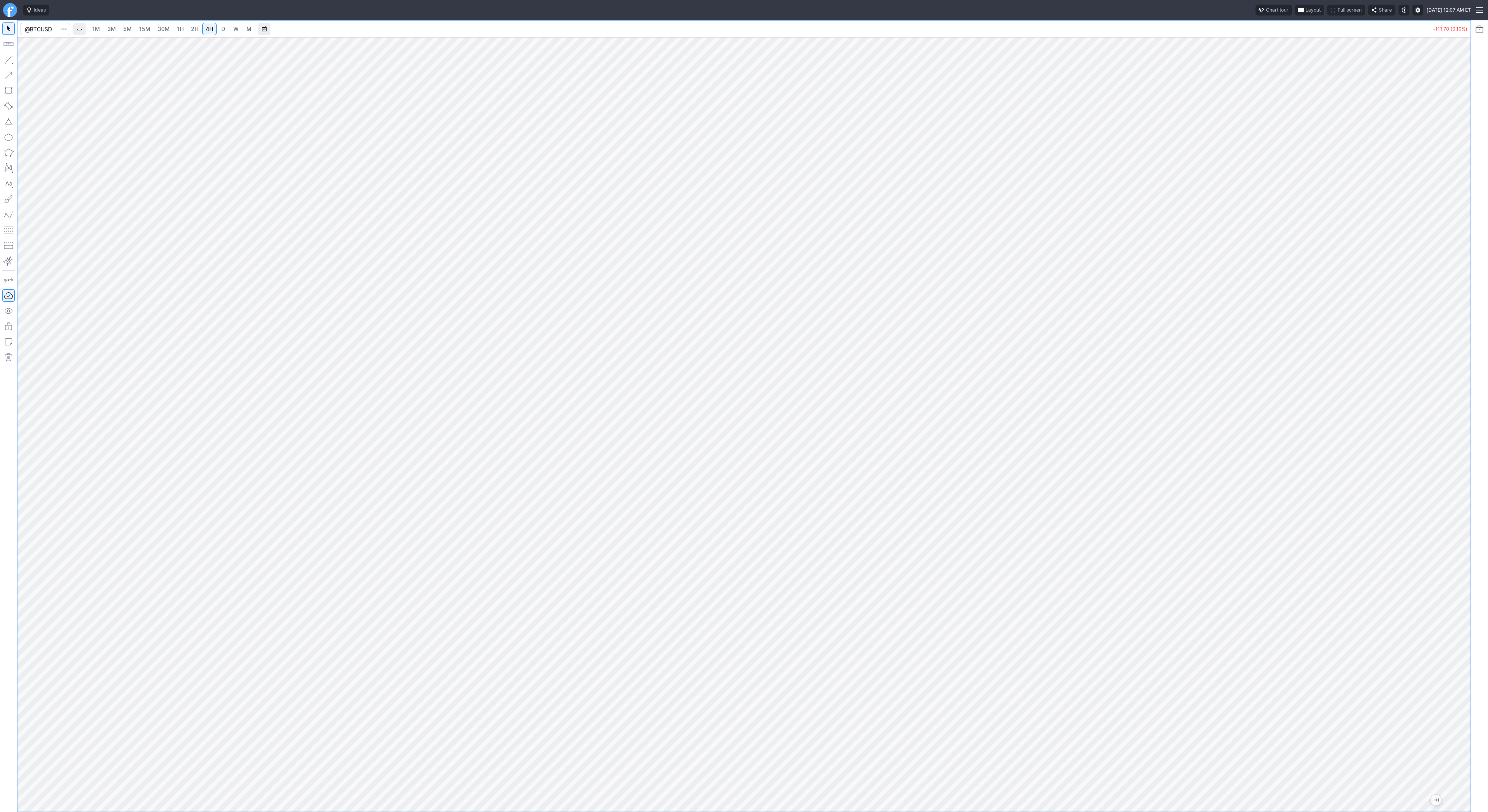
click at [113, 28] on span "3M" at bounding box center [111, 28] width 9 height 6
click at [40, 33] on input "Search" at bounding box center [45, 29] width 50 height 13
type input "eth"
click at [117, 146] on span "Eth ereum / USD" at bounding box center [106, 143] width 113 height 6
click at [175, 31] on link "1H" at bounding box center [180, 29] width 13 height 13
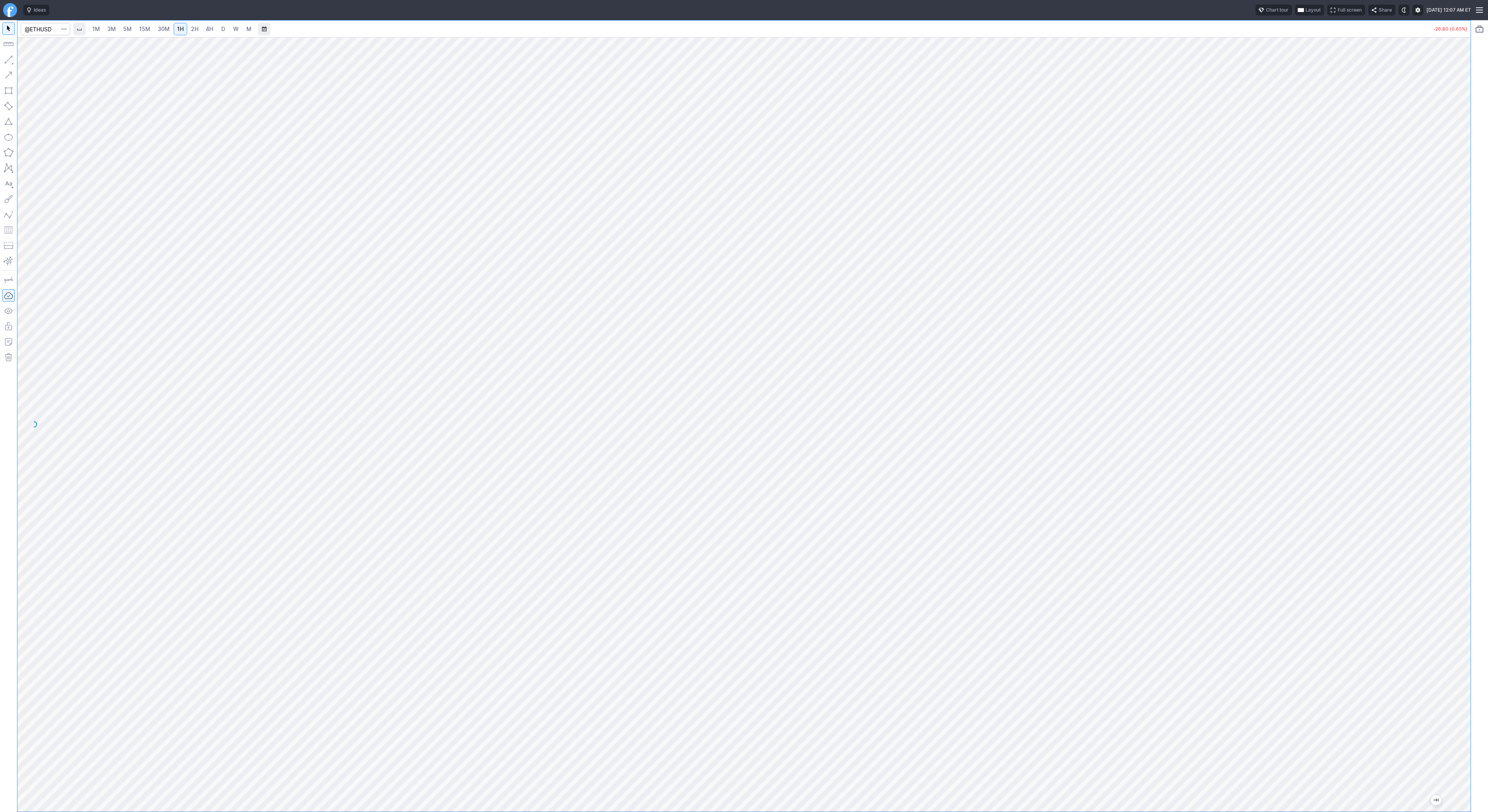
click at [192, 28] on span "2H" at bounding box center [194, 28] width 7 height 6
click at [31, 58] on span "Line" at bounding box center [45, 61] width 31 height 8
click at [162, 28] on span "30M" at bounding box center [163, 28] width 12 height 6
click at [177, 30] on span "1H" at bounding box center [180, 28] width 6 height 6
click at [10, 61] on button "button" at bounding box center [9, 60] width 13 height 13
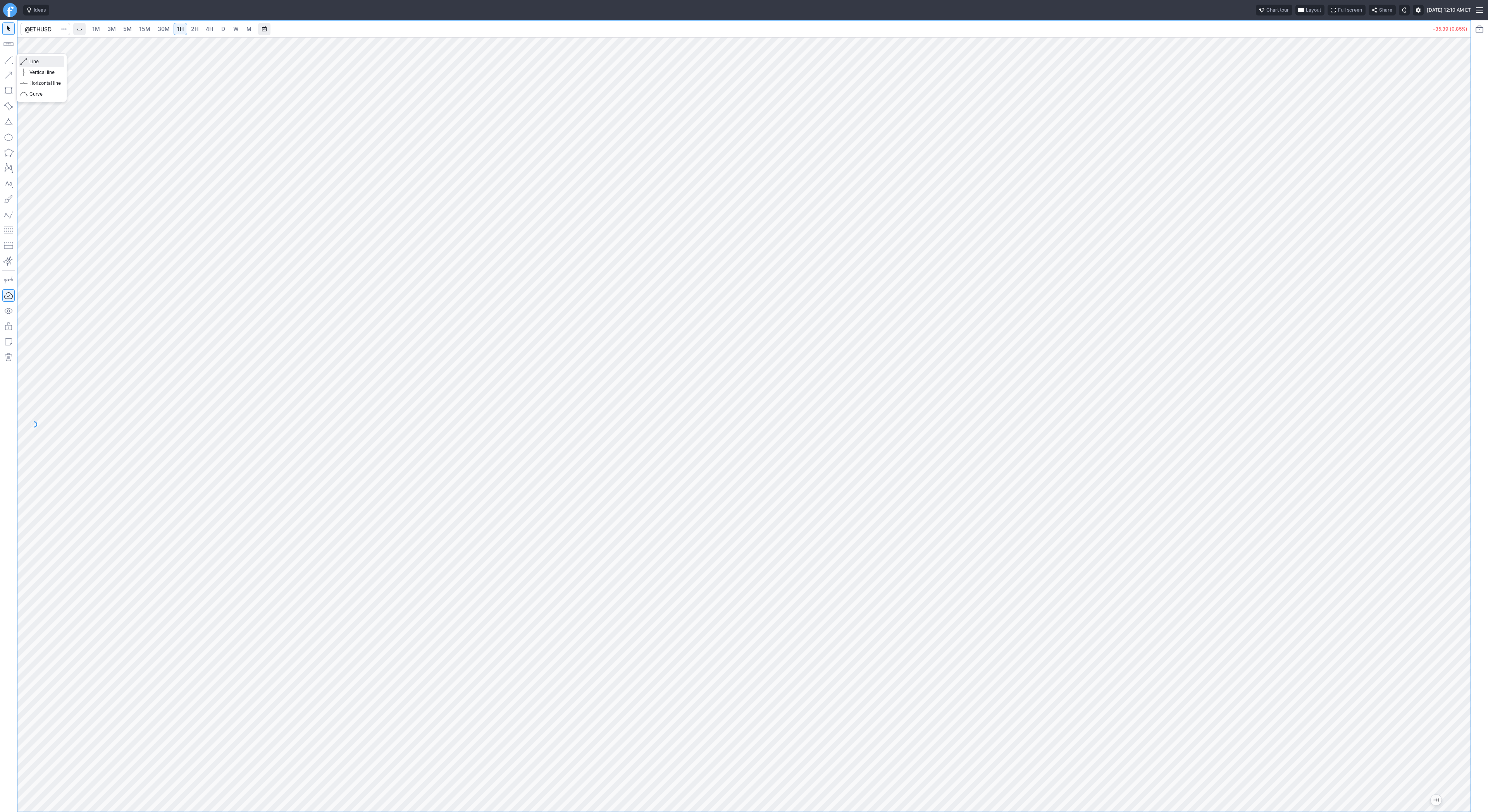
click at [35, 66] on button "Line" at bounding box center [42, 61] width 46 height 11
click at [113, 24] on link "3M" at bounding box center [112, 29] width 16 height 13
click at [35, 61] on span "Line" at bounding box center [45, 61] width 31 height 8
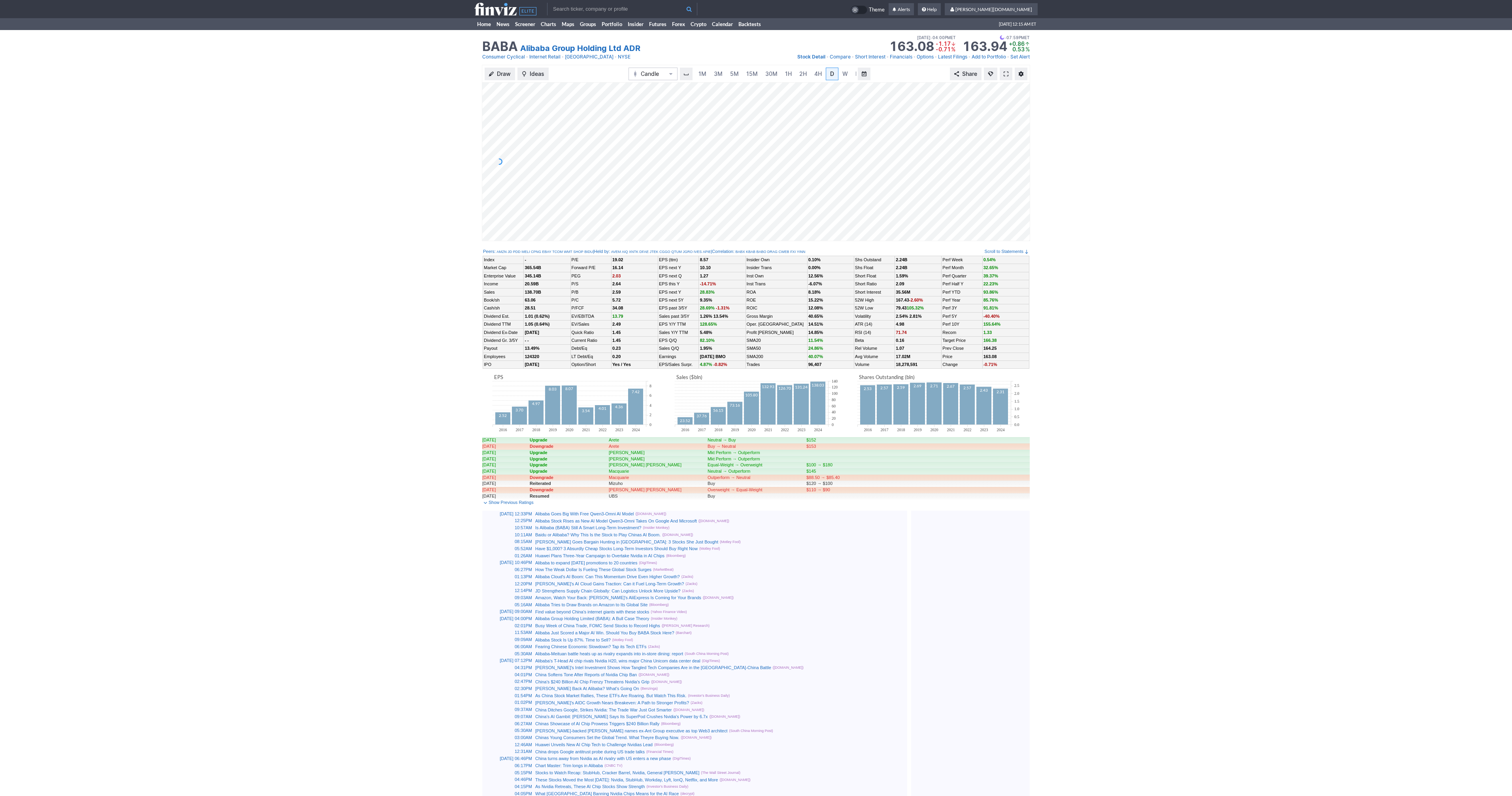
scroll to position [0, 8]
click at [1009, 75] on link at bounding box center [1006, 74] width 13 height 13
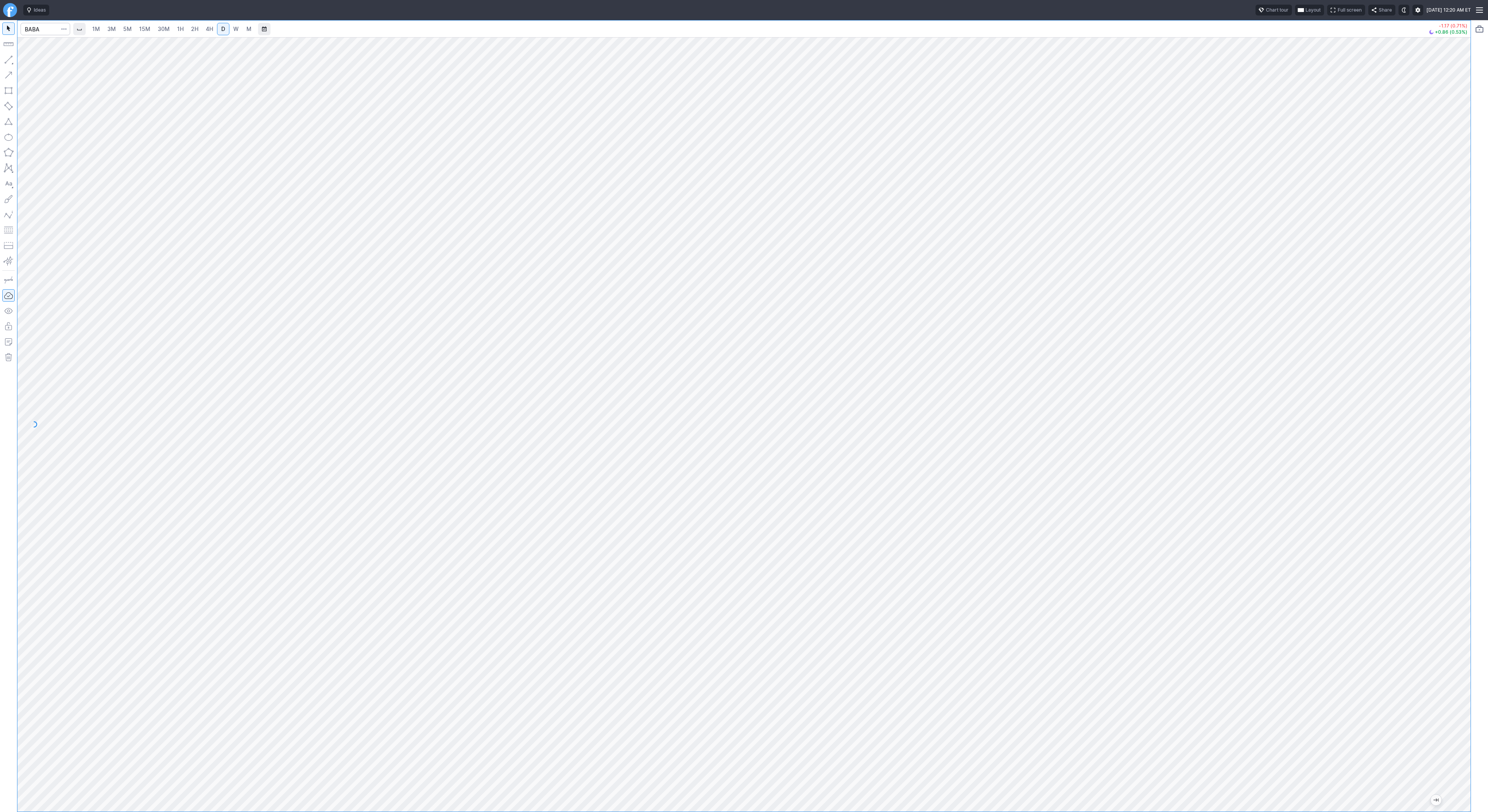
click at [1448, 420] on div at bounding box center [743, 424] width 1453 height 774
click at [35, 30] on input "Search" at bounding box center [45, 29] width 50 height 13
type input "eth"
click at [126, 146] on span "Eth ereum / USD" at bounding box center [106, 143] width 113 height 6
click at [124, 25] on span "5M" at bounding box center [127, 28] width 9 height 6
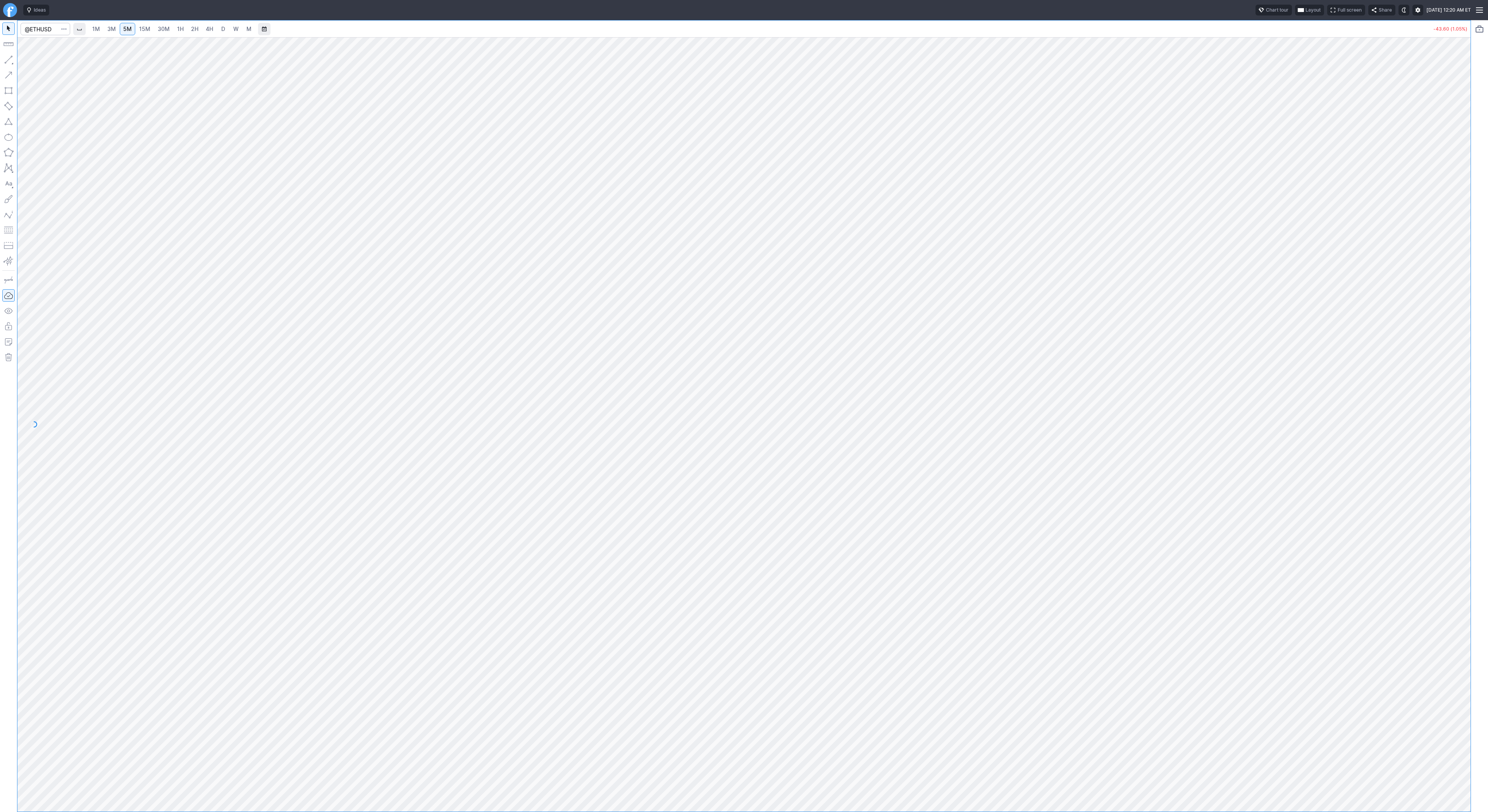
click at [167, 24] on link "30M" at bounding box center [164, 29] width 19 height 13
click at [113, 31] on span "3M" at bounding box center [111, 28] width 9 height 6
click at [131, 29] on link "5M" at bounding box center [128, 29] width 16 height 13
click at [144, 26] on span "15M" at bounding box center [145, 28] width 11 height 6
click at [165, 29] on span "30M" at bounding box center [163, 28] width 12 height 6
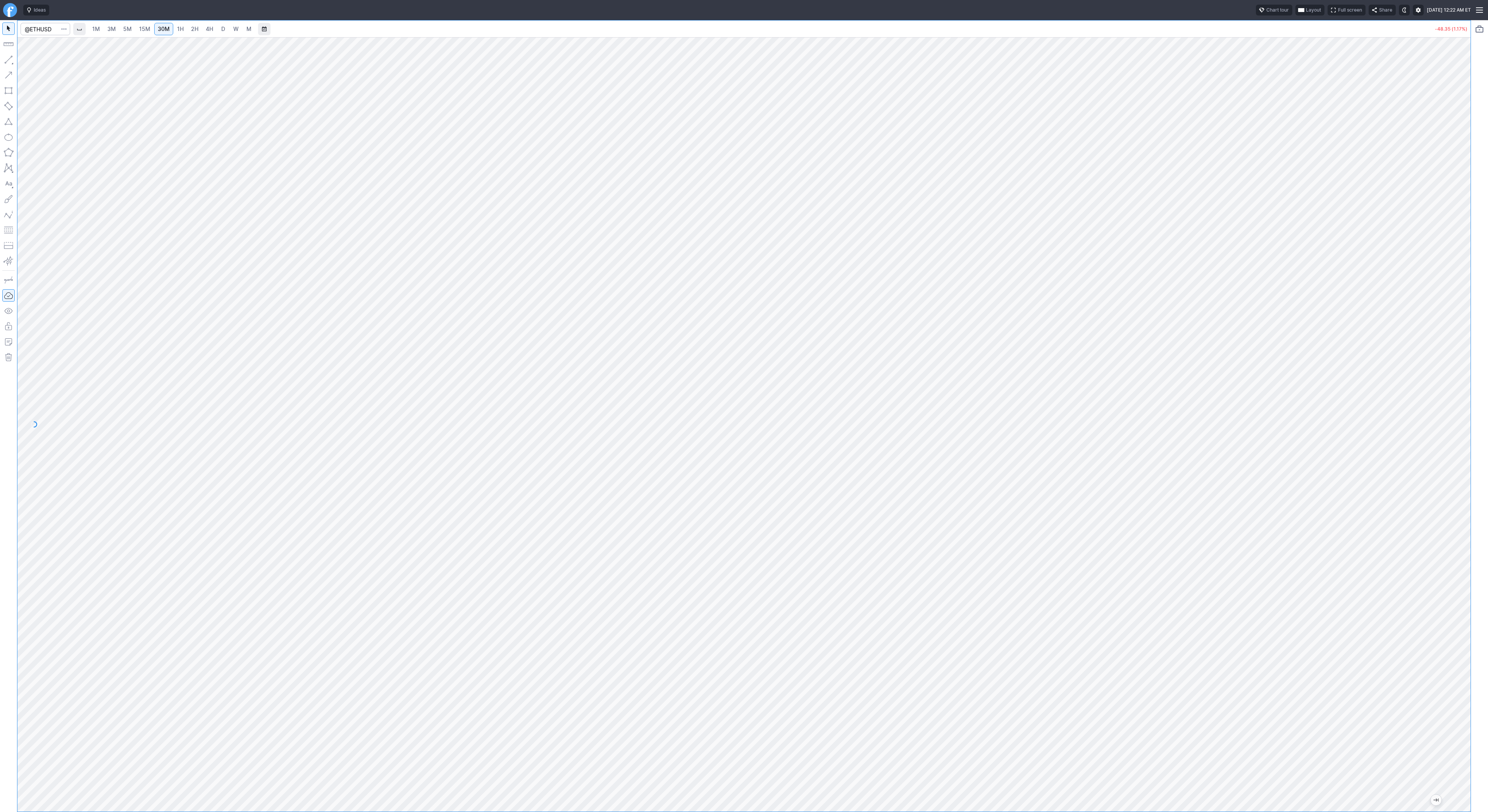
click at [177, 28] on span "1H" at bounding box center [180, 28] width 6 height 6
click at [42, 65] on span "Line" at bounding box center [45, 61] width 31 height 8
click at [43, 63] on span "Line" at bounding box center [45, 61] width 31 height 8
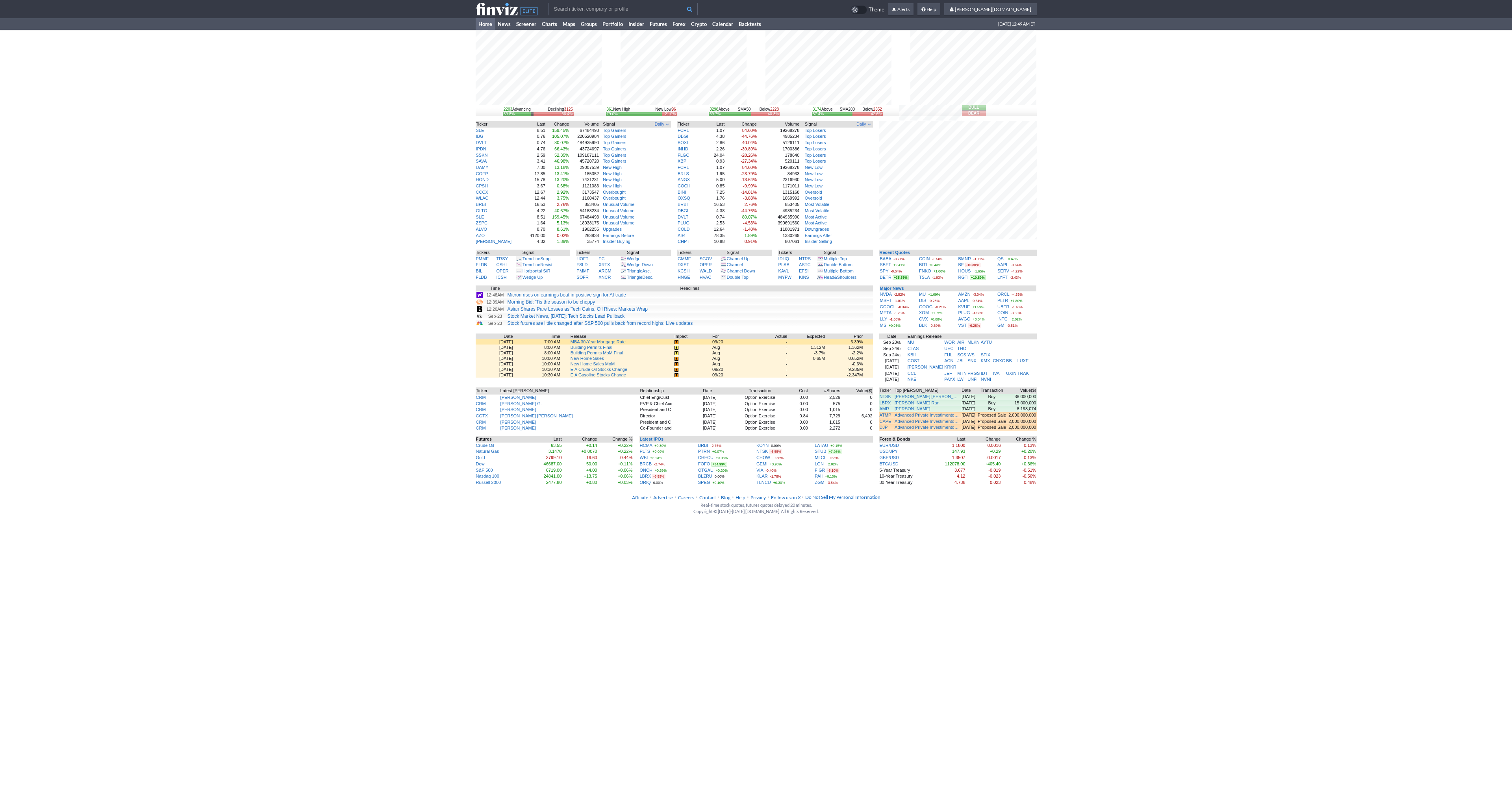
click at [636, 6] on input "text" at bounding box center [622, 9] width 150 height 13
type input "pltr"
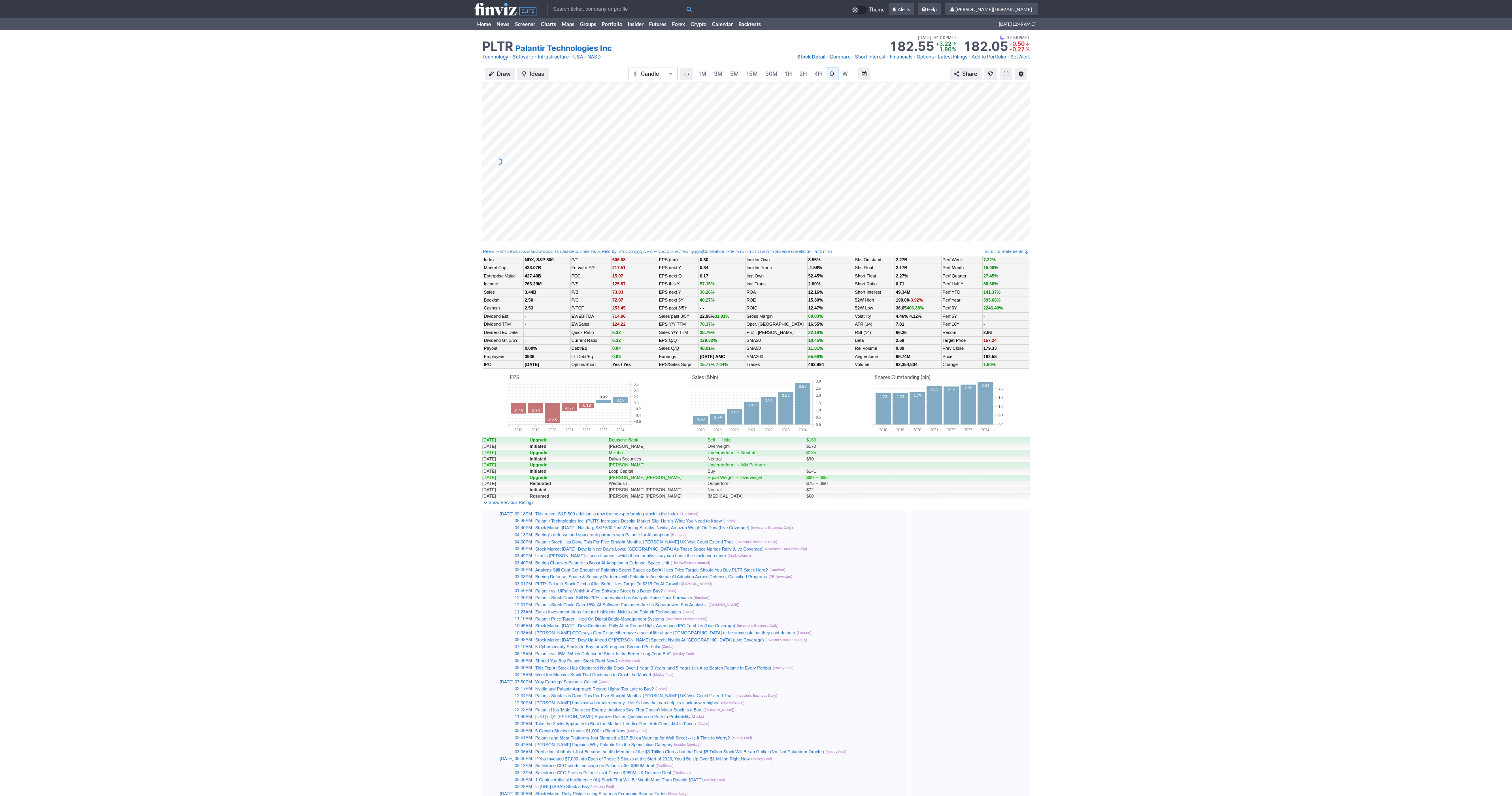
scroll to position [0, 8]
click at [1005, 71] on span at bounding box center [1006, 74] width 5 height 6
click at [1004, 75] on span at bounding box center [1006, 74] width 5 height 6
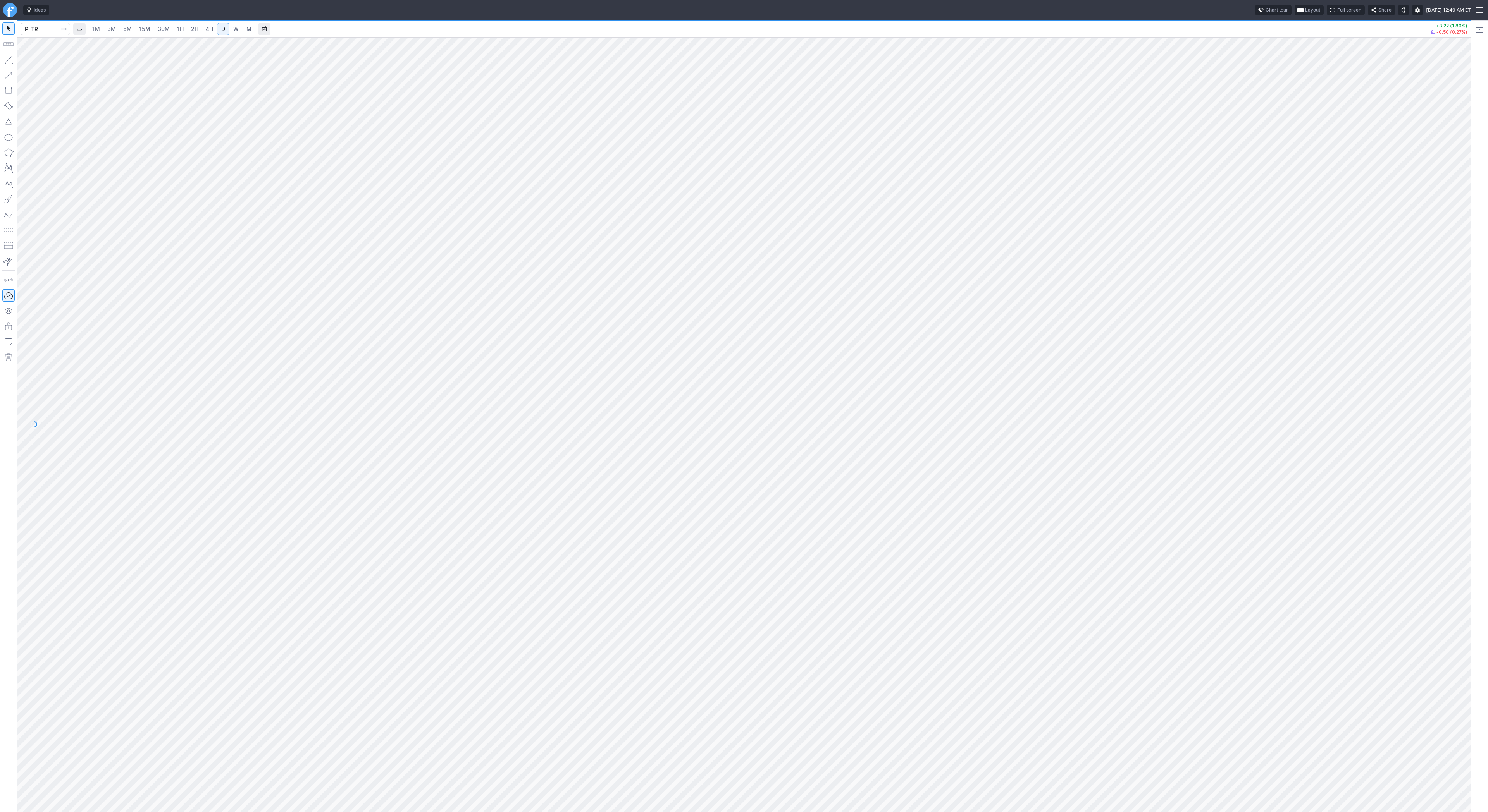
click at [192, 26] on span "2H" at bounding box center [194, 28] width 7 height 6
drag, startPoint x: 28, startPoint y: 59, endPoint x: 64, endPoint y: 100, distance: 54.6
click at [28, 60] on button "Line" at bounding box center [42, 61] width 46 height 11
drag, startPoint x: 28, startPoint y: 62, endPoint x: 44, endPoint y: 82, distance: 25.6
click at [28, 63] on button "Line" at bounding box center [42, 61] width 46 height 11
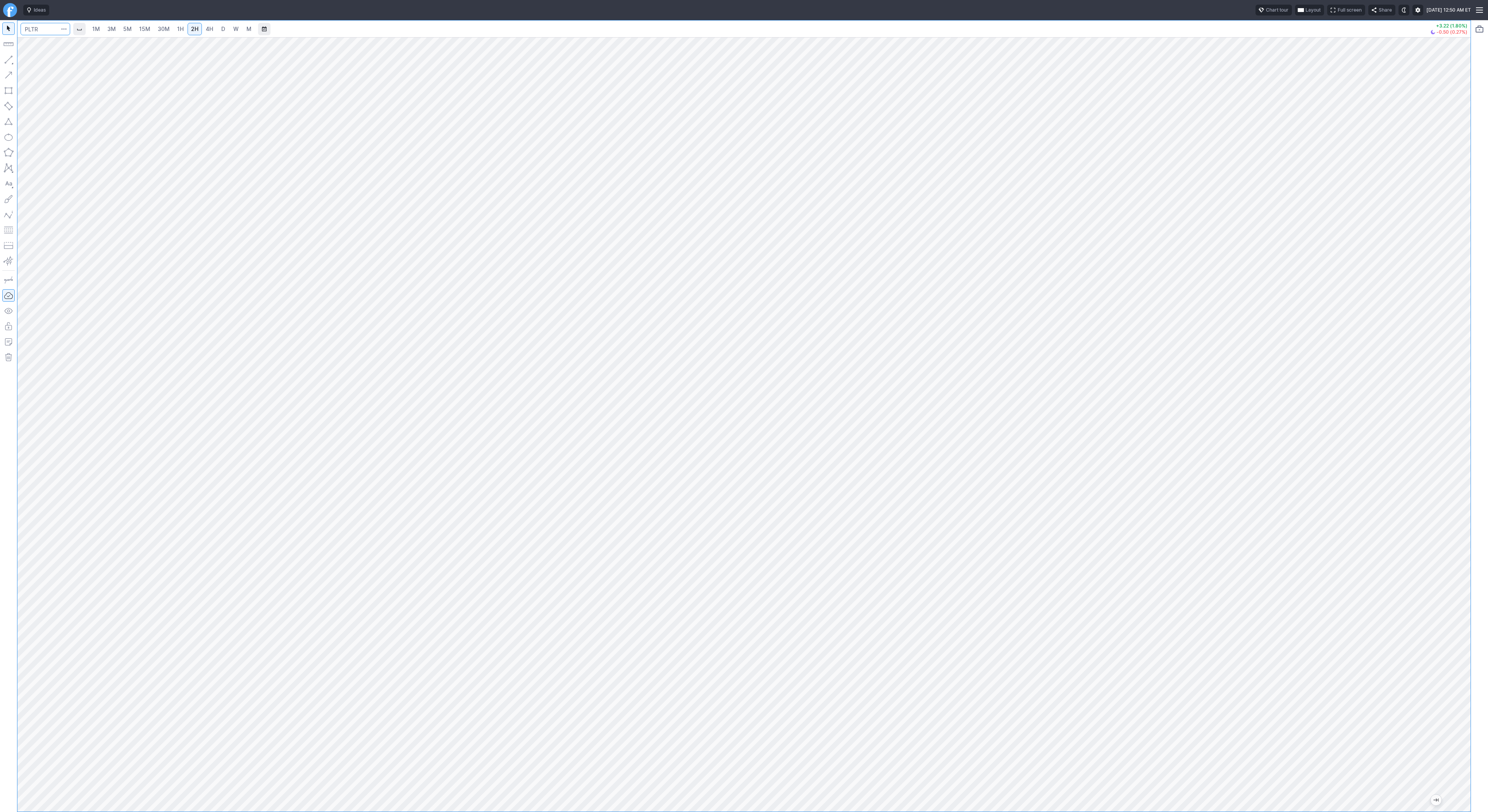
click at [35, 28] on input "Search" at bounding box center [45, 29] width 50 height 13
type input "coin"
click at [217, 26] on link "D" at bounding box center [224, 29] width 13 height 13
drag, startPoint x: 1464, startPoint y: 333, endPoint x: 1462, endPoint y: 475, distance: 142.0
click at [1464, 479] on div at bounding box center [1462, 423] width 17 height 755
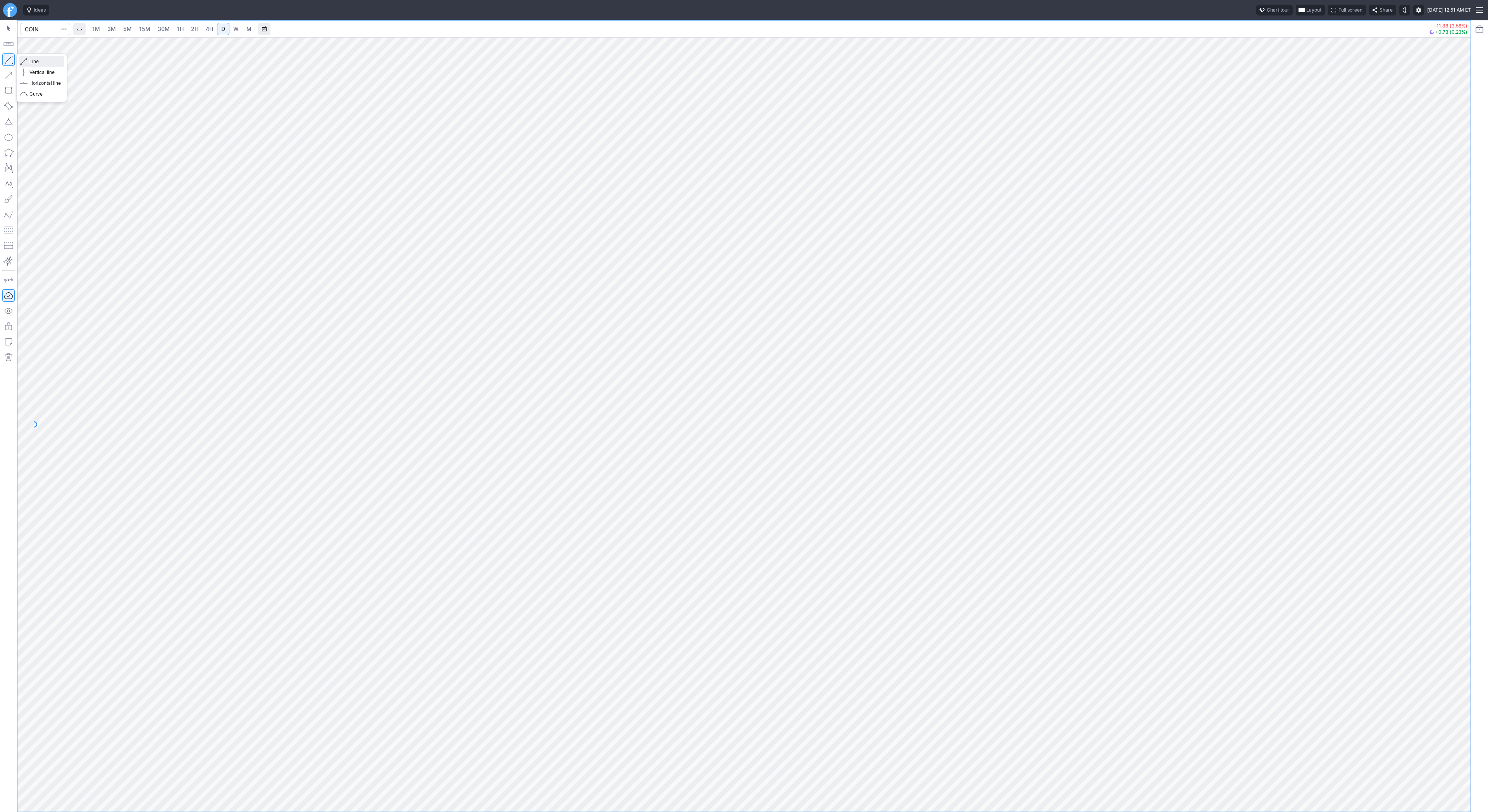
drag, startPoint x: 35, startPoint y: 62, endPoint x: 42, endPoint y: 78, distance: 17.5
click at [35, 64] on span "Line" at bounding box center [45, 61] width 31 height 8
click at [43, 66] on button "Line" at bounding box center [42, 61] width 46 height 11
click at [114, 24] on link "3M" at bounding box center [112, 29] width 16 height 13
click at [141, 31] on span "15M" at bounding box center [145, 28] width 11 height 6
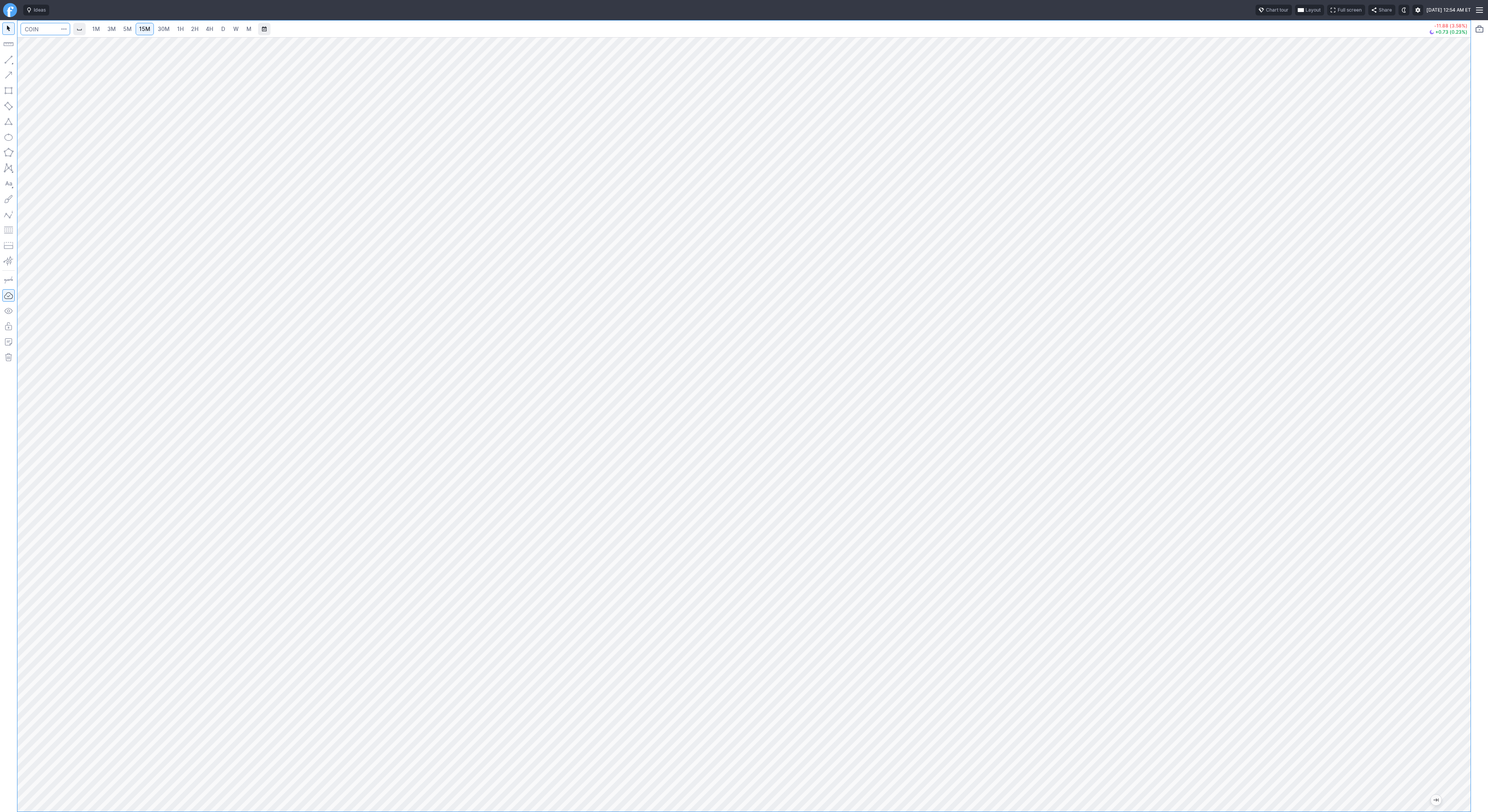
click at [43, 29] on input "Search" at bounding box center [45, 29] width 50 height 13
click at [46, 36] on div at bounding box center [45, 29] width 50 height 17
click at [45, 28] on input "Search" at bounding box center [45, 29] width 50 height 13
type input "eth"
click at [82, 146] on span "ereum / USD" at bounding box center [72, 142] width 28 height 6
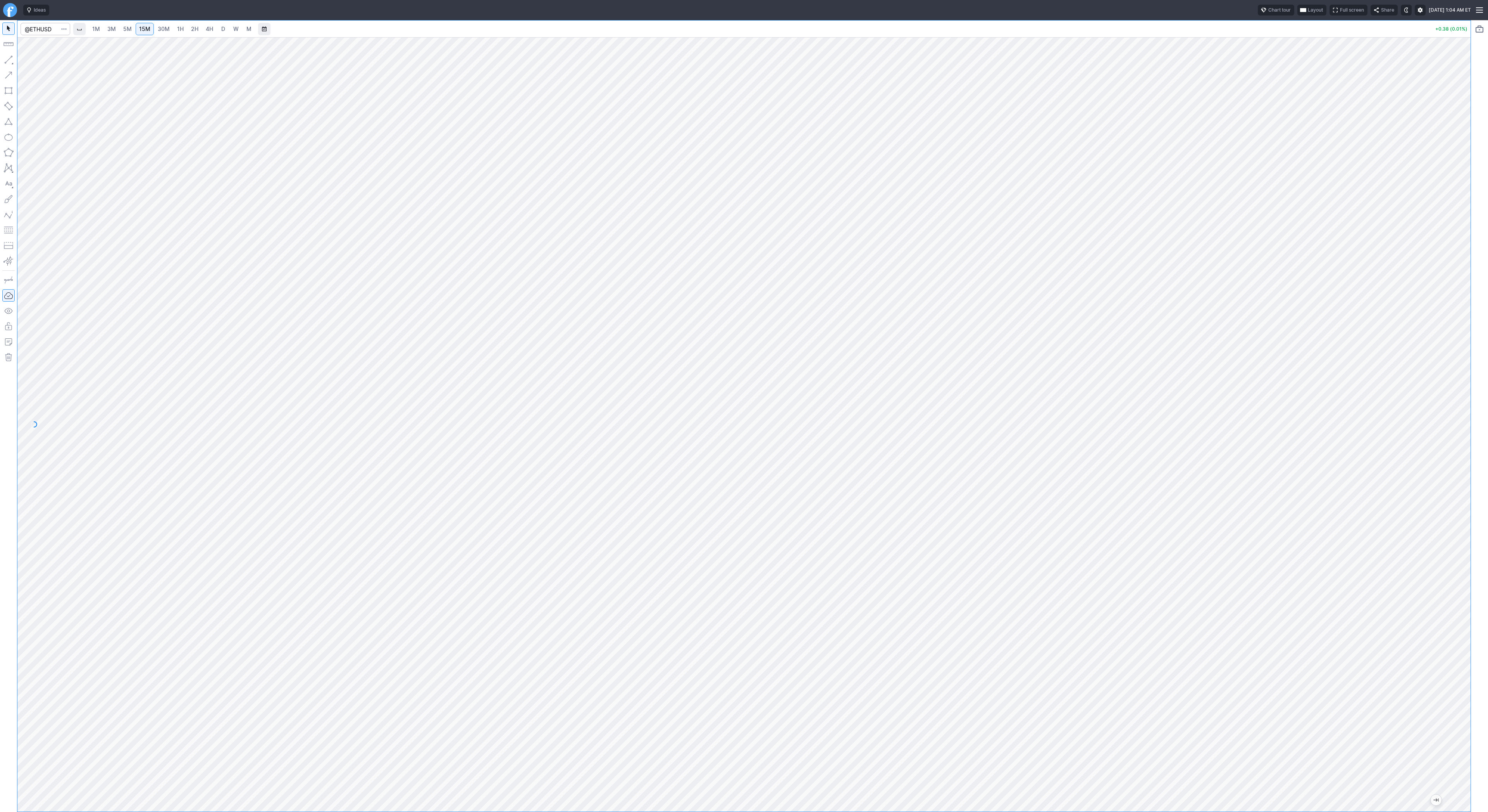
click at [177, 29] on span "1H" at bounding box center [180, 28] width 6 height 6
click at [28, 25] on input "Search" at bounding box center [45, 29] width 50 height 13
type input "btcusd"
click at [36, 42] on span "BTCUSD" at bounding box center [41, 45] width 20 height 6
click at [123, 31] on span "5M" at bounding box center [127, 28] width 9 height 6
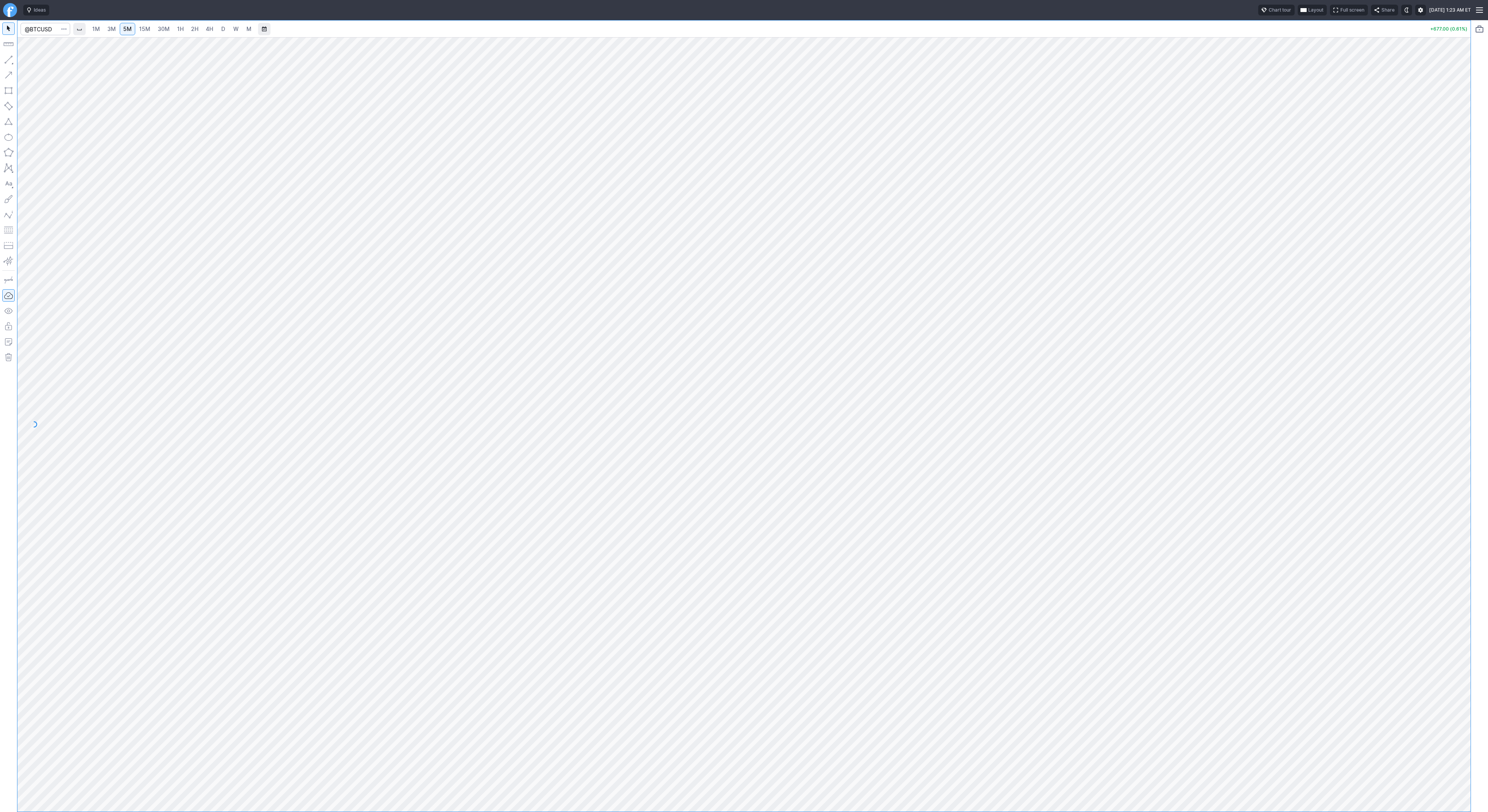
click at [190, 34] on link "2H" at bounding box center [194, 29] width 14 height 13
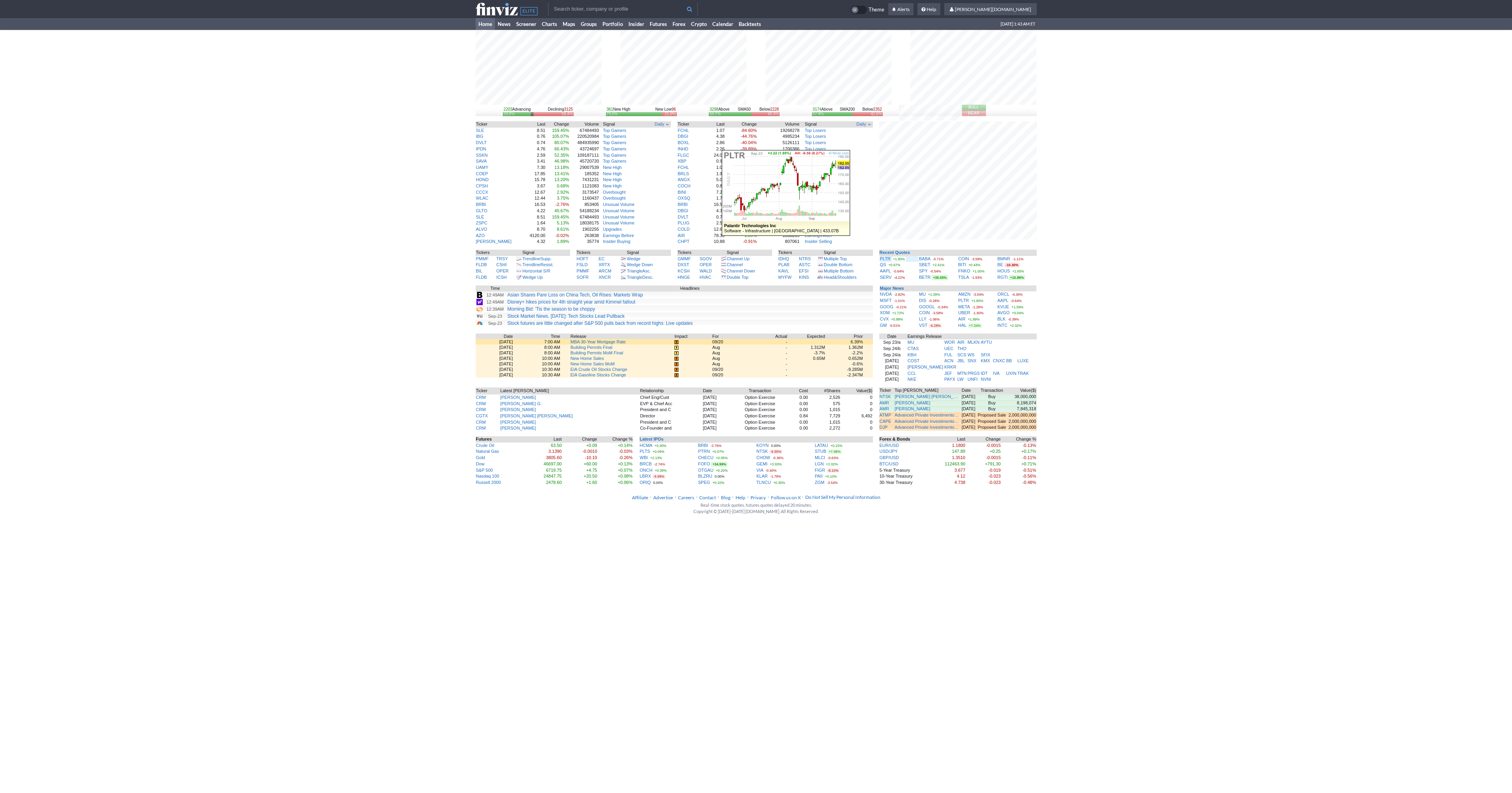
click at [890, 258] on div "PLTR +1.80%" at bounding box center [899, 259] width 38 height 6
click at [885, 259] on link "PLTR" at bounding box center [885, 258] width 10 height 5
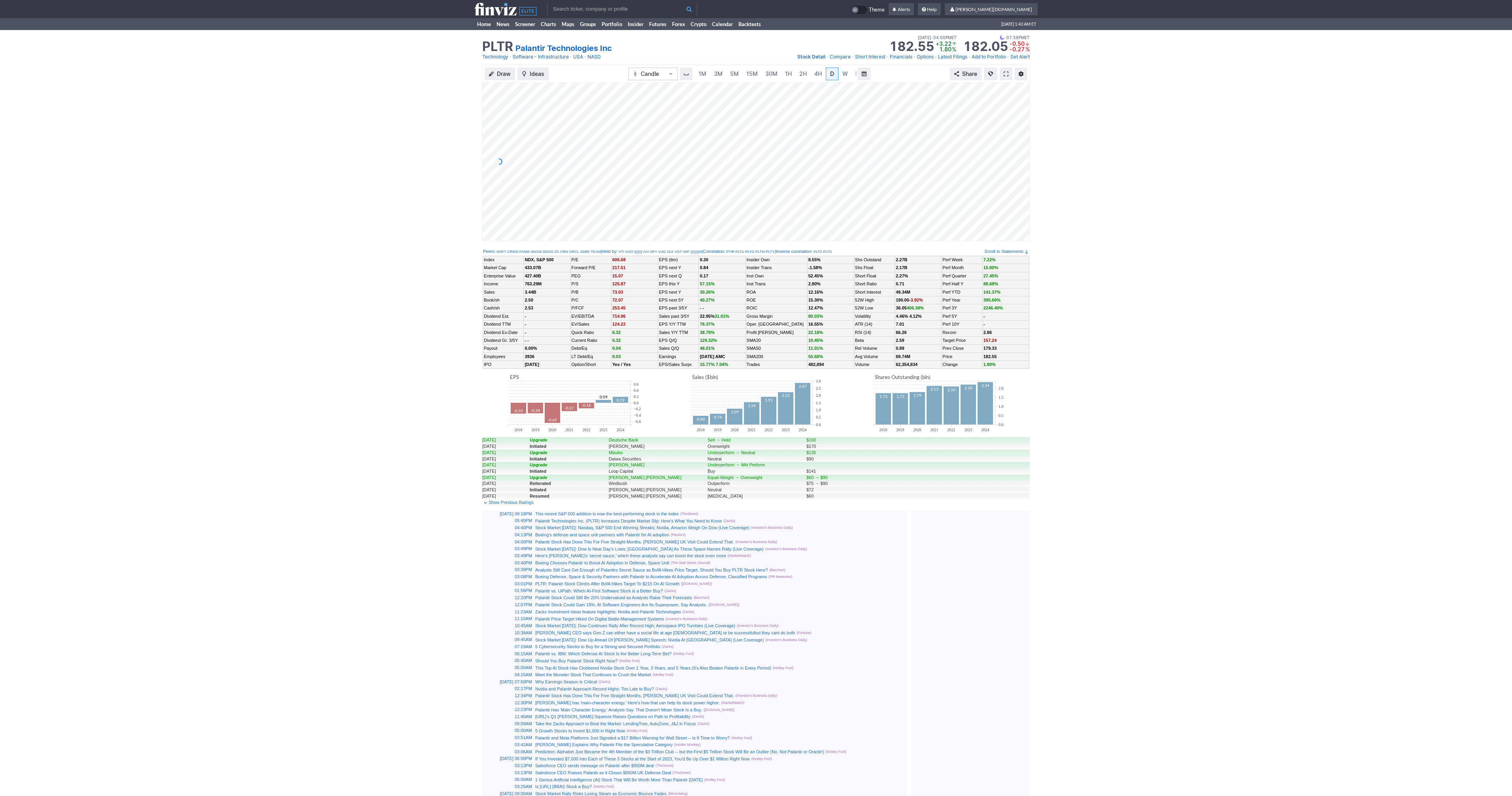
scroll to position [0, 8]
click at [1009, 75] on link at bounding box center [1006, 74] width 13 height 13
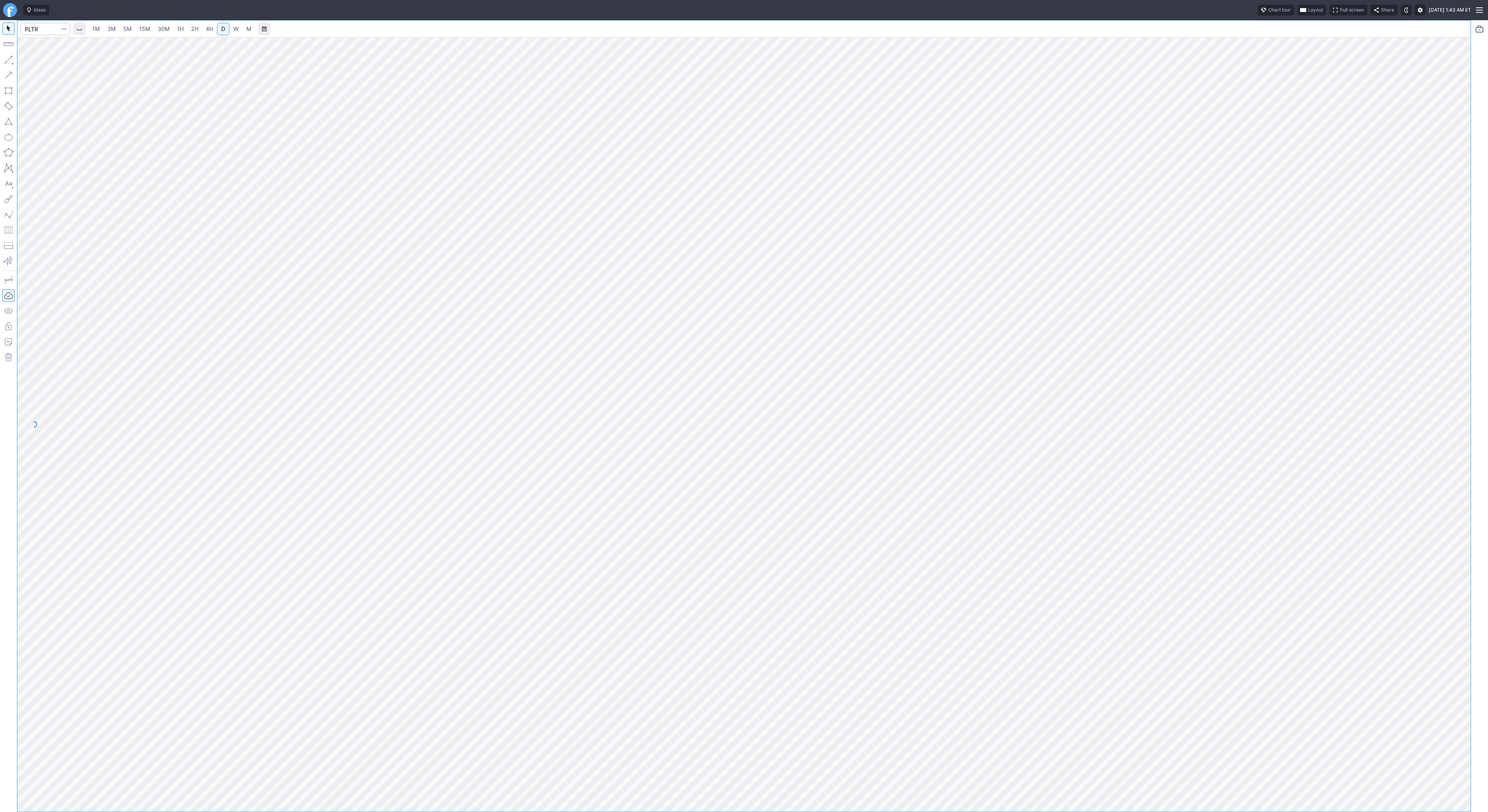
click at [225, 165] on div at bounding box center [743, 415] width 1453 height 791
click at [43, 32] on input "Search" at bounding box center [45, 29] width 50 height 13
type input "btcusd"
click at [51, 47] on span "@ BTCUSD" at bounding box center [39, 46] width 24 height 6
click at [108, 28] on span "3M" at bounding box center [111, 28] width 9 height 6
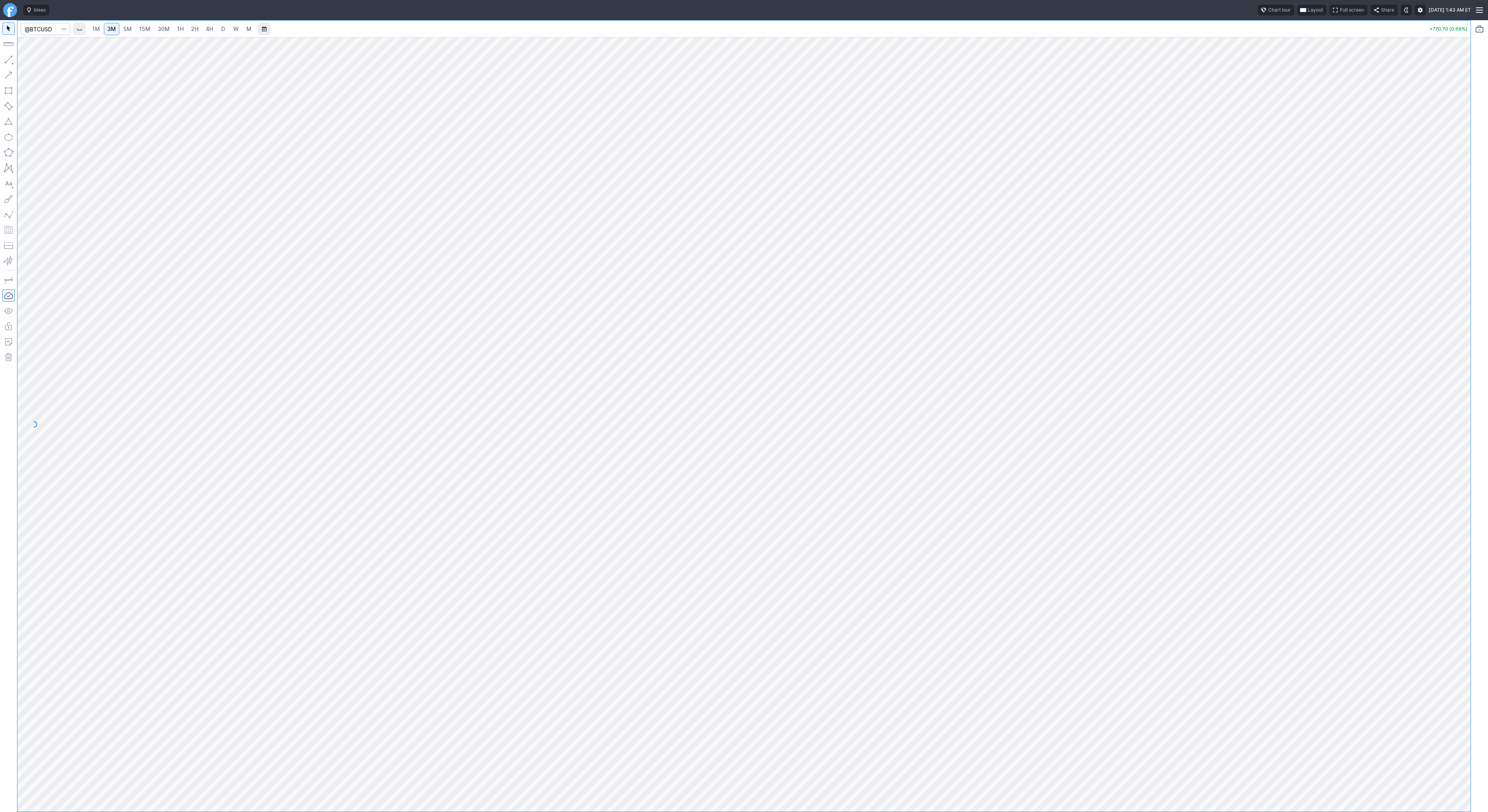
click at [151, 31] on link "15M" at bounding box center [144, 29] width 18 height 13
click at [177, 29] on span "1H" at bounding box center [180, 28] width 6 height 6
click at [187, 25] on link "2H" at bounding box center [194, 29] width 14 height 13
click at [222, 29] on span "D" at bounding box center [223, 28] width 4 height 6
drag, startPoint x: 1464, startPoint y: 332, endPoint x: 1457, endPoint y: 330, distance: 7.3
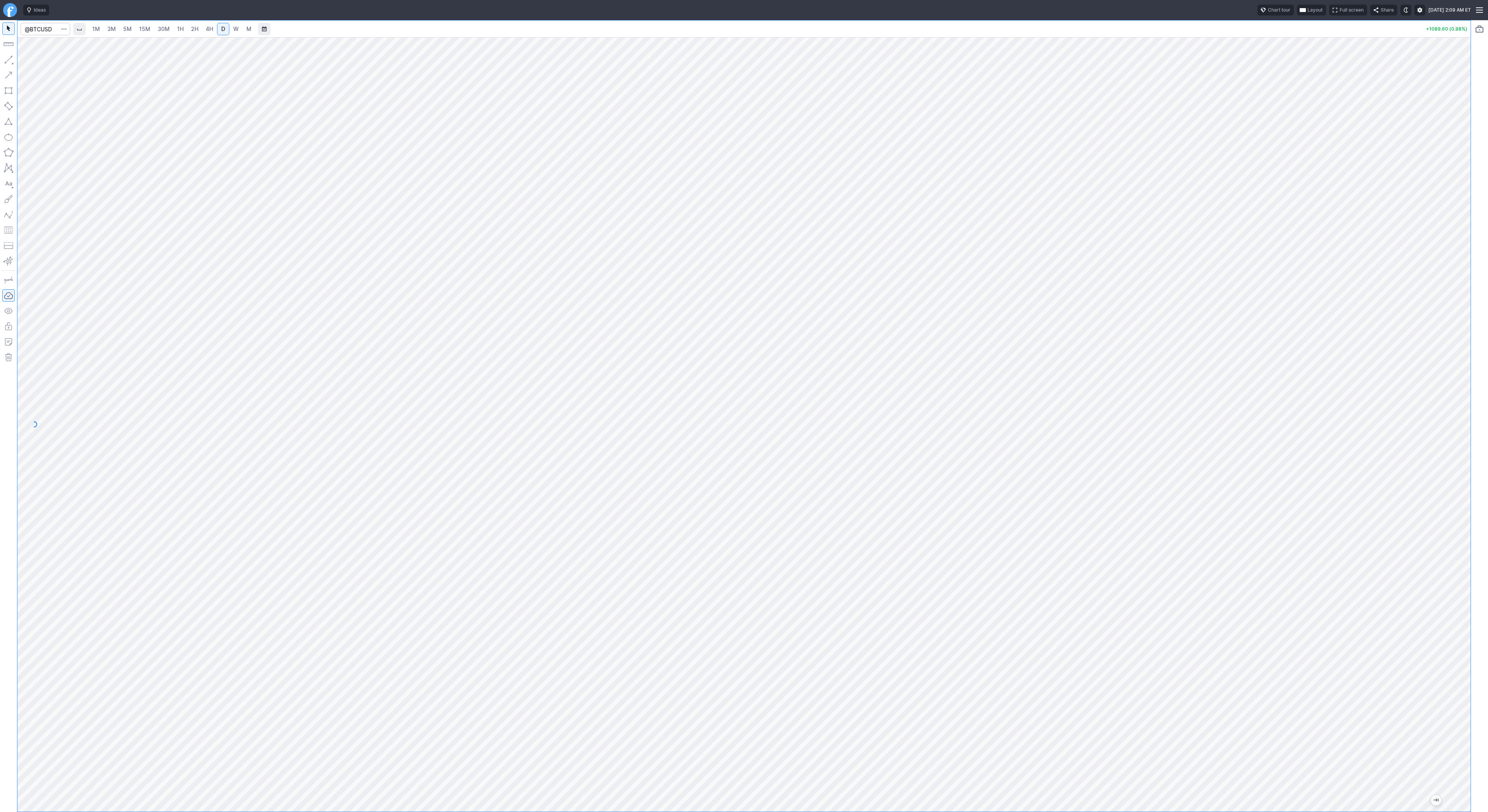
click at [1464, 337] on div at bounding box center [1462, 423] width 17 height 755
click at [209, 25] on span "4H" at bounding box center [209, 28] width 7 height 6
click at [1476, 463] on div "1M 3M 5M 15M 30M 1H 2H 4H D W M +1089.60 (0.98%)" at bounding box center [744, 416] width 1488 height 792
click at [1422, 491] on div at bounding box center [743, 424] width 1453 height 774
click at [31, 61] on span "Line" at bounding box center [45, 61] width 31 height 8
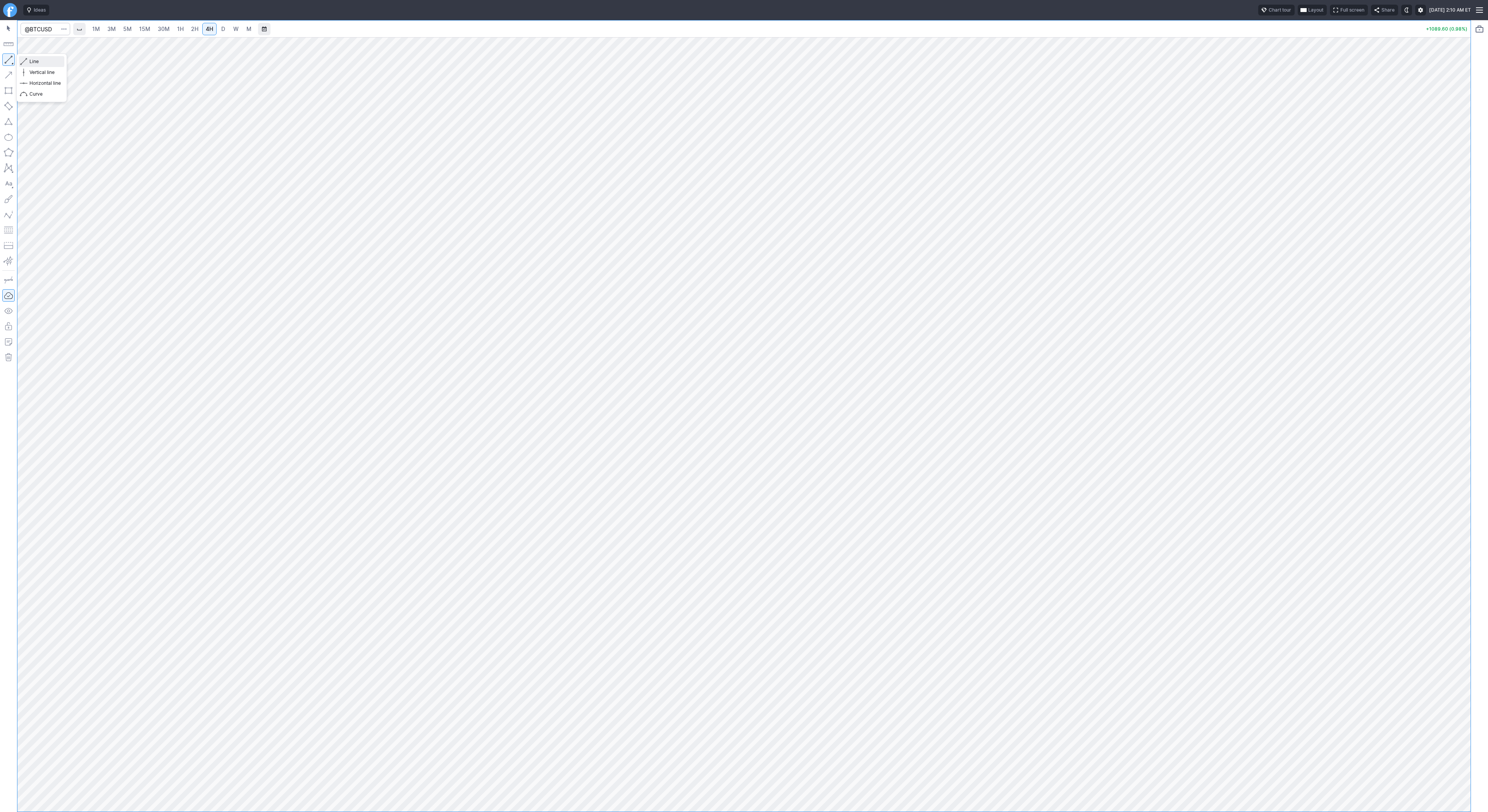
click at [34, 61] on span "Line" at bounding box center [45, 61] width 31 height 8
click at [37, 28] on input "Search" at bounding box center [45, 29] width 50 height 13
type input "bmnr"
click at [198, 28] on link "2H" at bounding box center [194, 29] width 14 height 13
drag, startPoint x: 1460, startPoint y: 377, endPoint x: 1454, endPoint y: 460, distance: 83.2
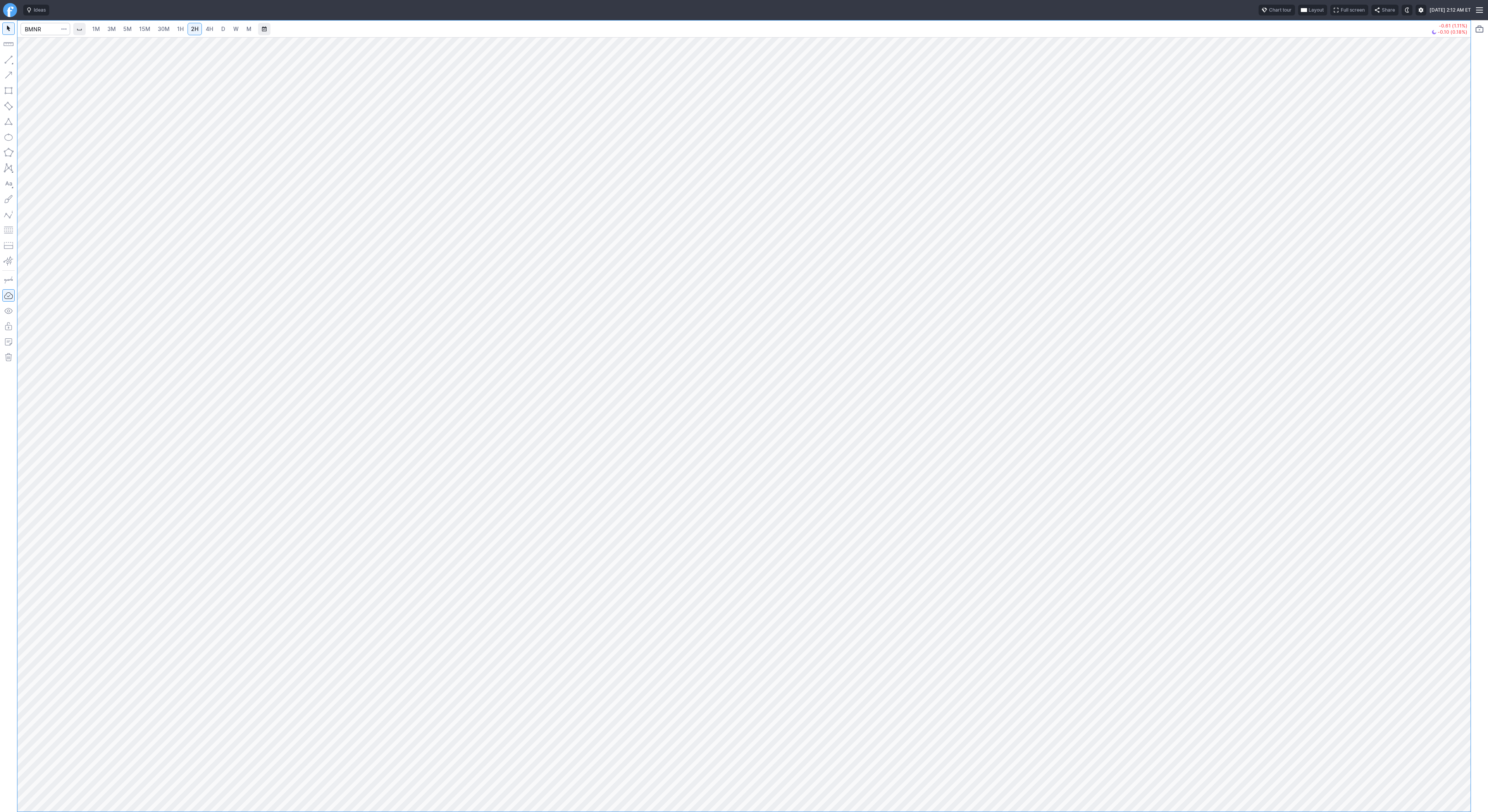
click at [1457, 464] on div at bounding box center [1462, 423] width 17 height 755
click at [38, 59] on span "Line" at bounding box center [45, 61] width 31 height 8
click at [155, 24] on link "30M" at bounding box center [164, 29] width 19 height 13
click at [202, 29] on link "4H" at bounding box center [209, 29] width 14 height 13
click at [187, 28] on link "2H" at bounding box center [194, 29] width 14 height 13
